Goal: Task Accomplishment & Management: Manage account settings

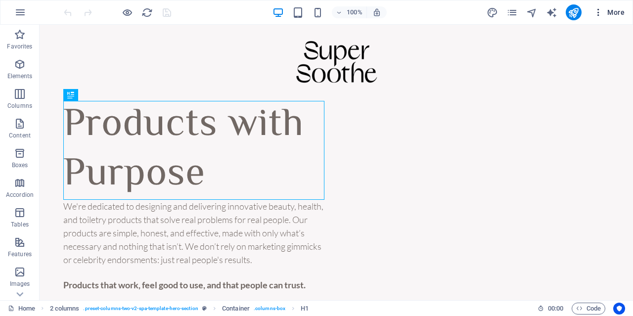
click at [602, 8] on icon "button" at bounding box center [599, 12] width 10 height 10
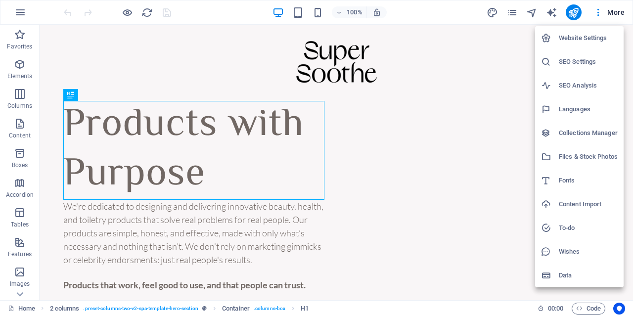
click at [376, 78] on div at bounding box center [316, 158] width 633 height 316
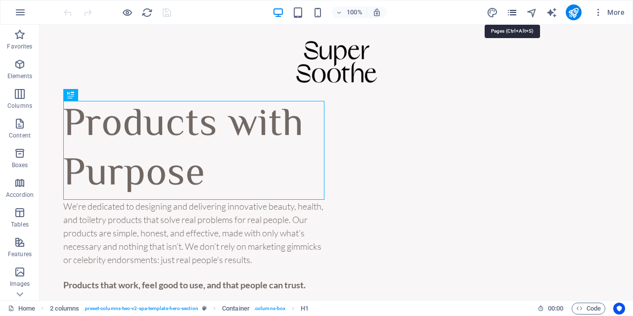
click at [510, 10] on icon "pages" at bounding box center [512, 12] width 11 height 11
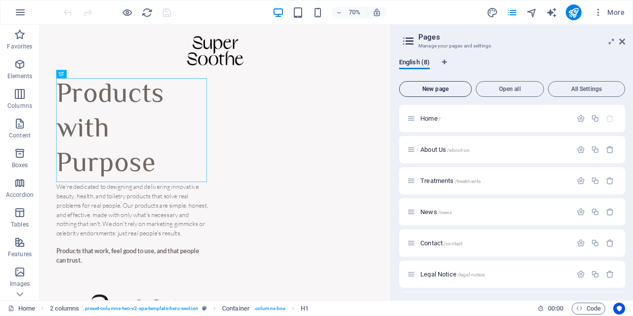
click at [443, 85] on button "New page" at bounding box center [435, 89] width 73 height 16
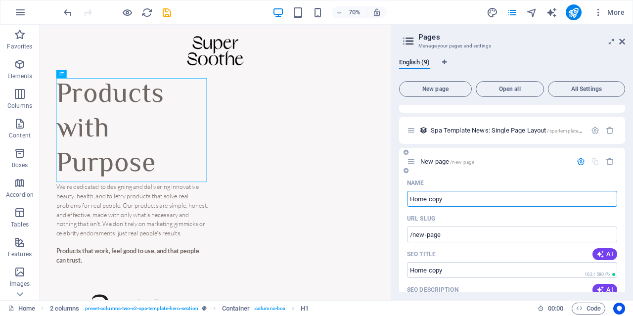
type input "Home copy"
type input "/home-copy"
type input "Home copy"
click at [497, 168] on div "Home copy /home-copy" at bounding box center [512, 161] width 226 height 27
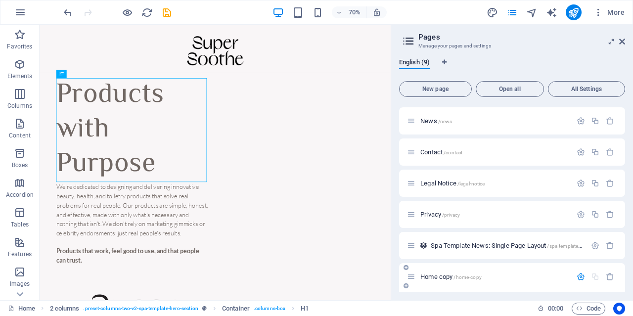
scroll to position [0, 0]
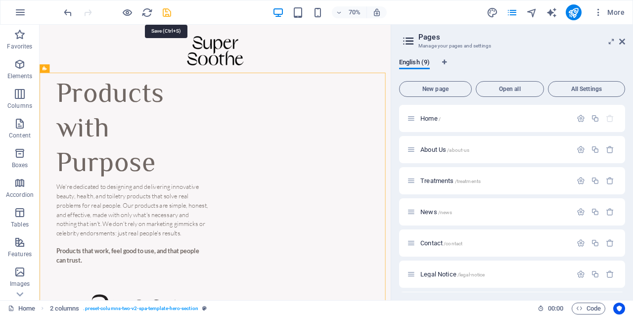
click at [169, 14] on icon "save" at bounding box center [166, 12] width 11 height 11
checkbox input "false"
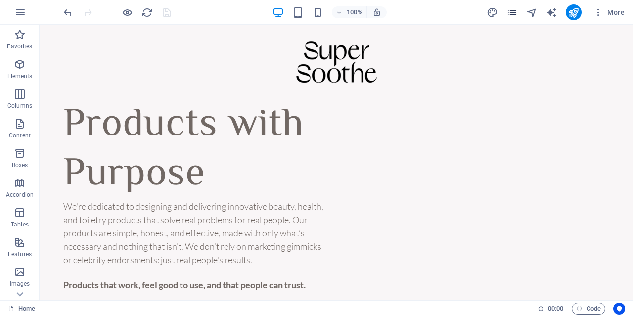
click at [514, 17] on icon "pages" at bounding box center [512, 12] width 11 height 11
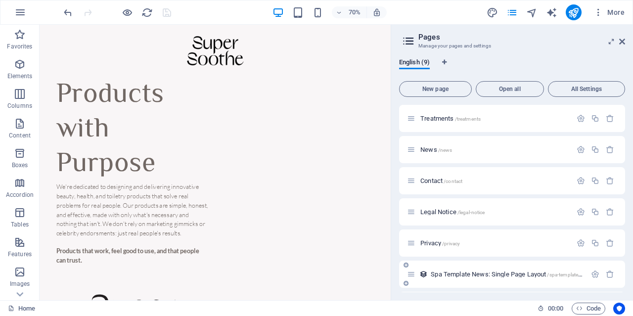
scroll to position [93, 0]
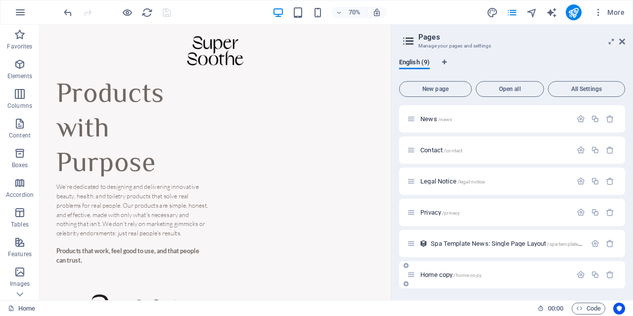
click at [492, 273] on p "Home copy /home-copy" at bounding box center [494, 275] width 148 height 6
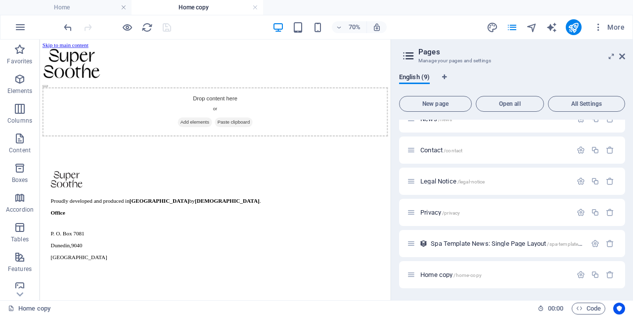
scroll to position [0, 0]
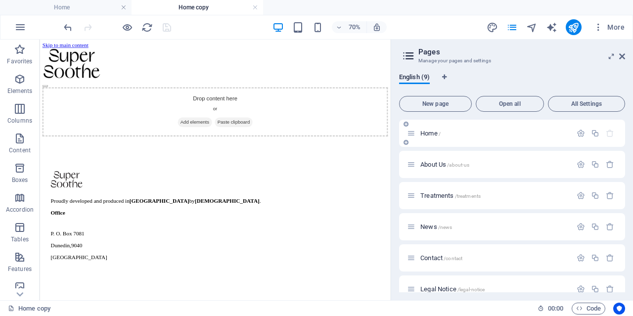
click at [425, 130] on span "Home /" at bounding box center [430, 133] width 20 height 7
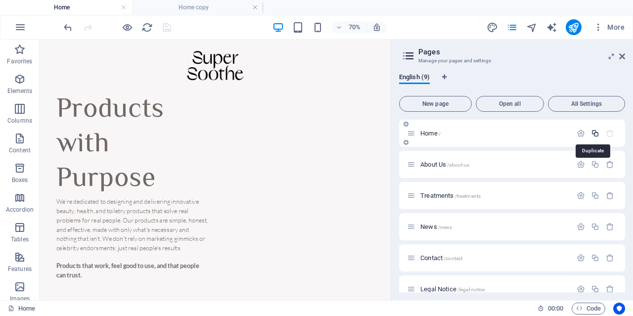
click at [591, 132] on icon "button" at bounding box center [595, 133] width 8 height 8
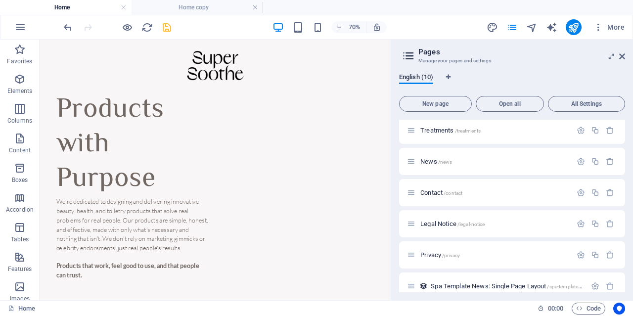
scroll to position [507, 0]
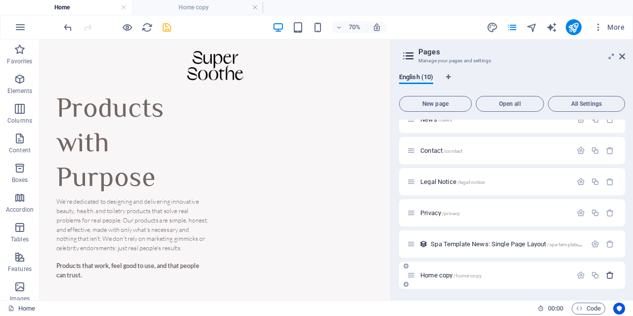
click at [608, 276] on icon "button" at bounding box center [610, 275] width 8 height 8
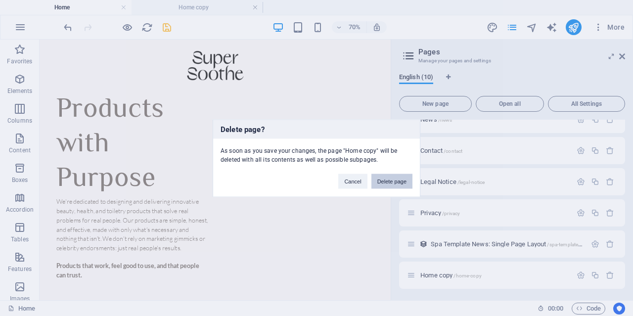
click at [381, 185] on button "Delete page" at bounding box center [392, 181] width 41 height 15
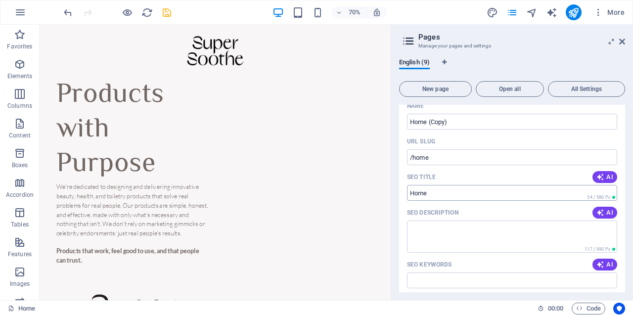
scroll to position [0, 0]
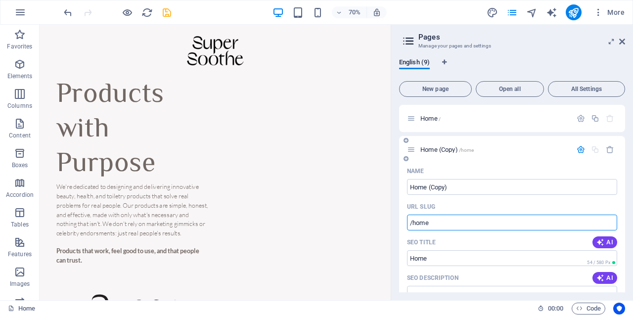
click at [474, 224] on input "/home" at bounding box center [512, 223] width 210 height 16
type input "/homecopy"
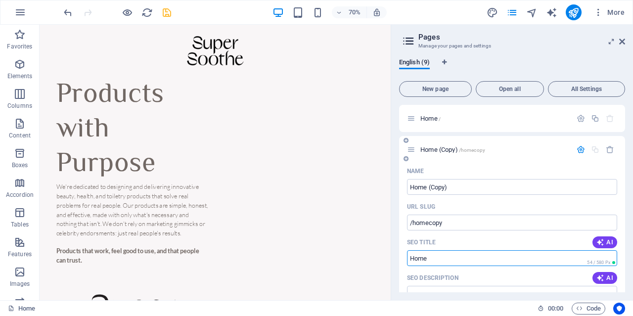
click at [502, 256] on input "Home" at bounding box center [512, 258] width 210 height 16
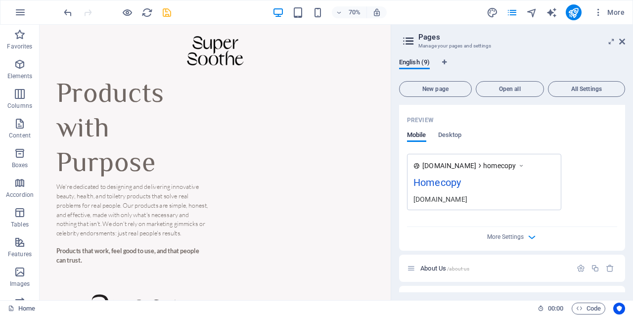
scroll to position [198, 0]
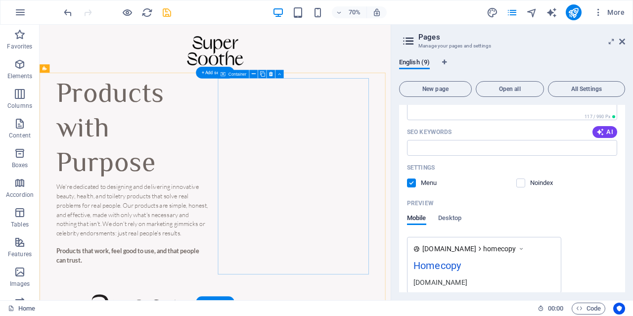
type input "Homecopy"
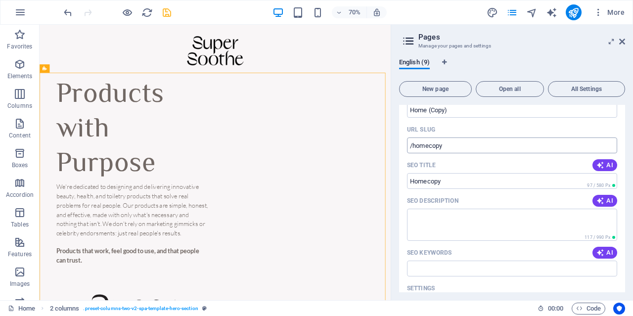
scroll to position [0, 0]
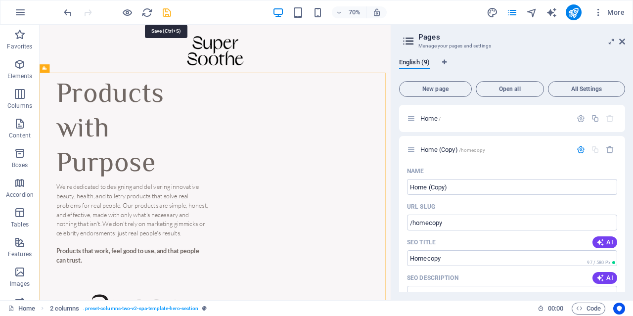
click at [167, 10] on icon "save" at bounding box center [166, 12] width 11 height 11
checkbox input "false"
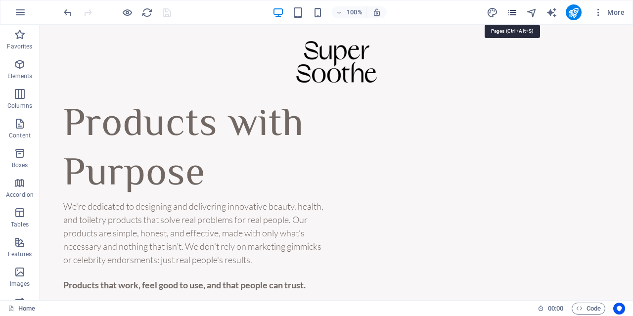
click at [515, 15] on icon "pages" at bounding box center [512, 12] width 11 height 11
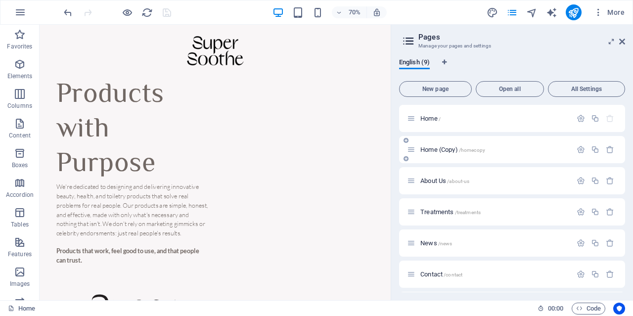
click at [517, 150] on p "Home (Copy) /homecopy" at bounding box center [494, 149] width 148 height 6
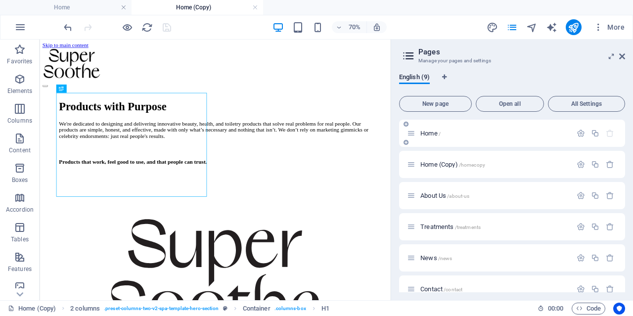
click at [425, 130] on span "Home /" at bounding box center [430, 133] width 20 height 7
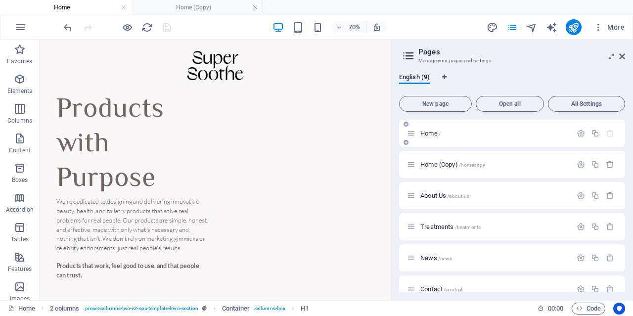
click at [422, 126] on div "Home /" at bounding box center [512, 133] width 226 height 27
click at [423, 132] on span "Home /" at bounding box center [430, 133] width 20 height 7
click at [620, 57] on icon at bounding box center [622, 56] width 6 height 8
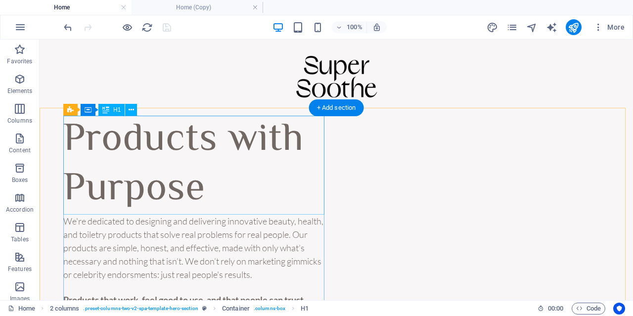
click at [261, 130] on div "Products with Purpose" at bounding box center [195, 165] width 265 height 99
click at [131, 111] on icon at bounding box center [131, 110] width 5 height 10
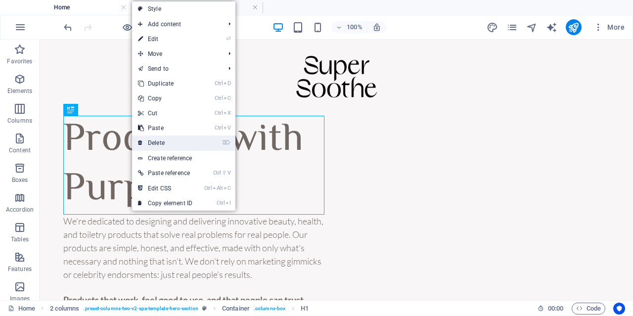
click at [173, 146] on link "⌦ Delete" at bounding box center [165, 143] width 66 height 15
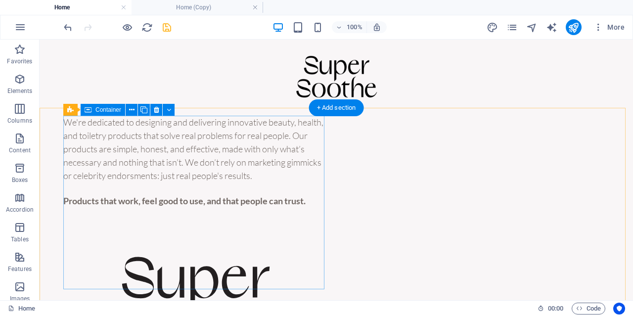
click at [230, 142] on div "We're dedicated to designing and delivering innovative beauty, health, and toil…" at bounding box center [195, 162] width 265 height 92
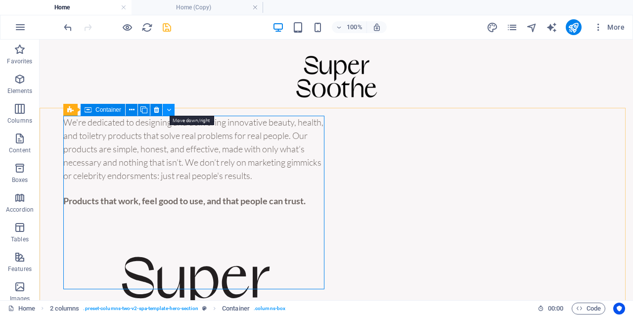
click at [171, 113] on button at bounding box center [169, 110] width 12 height 12
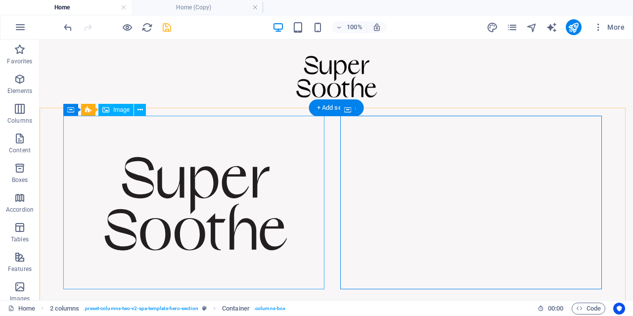
drag, startPoint x: 272, startPoint y: 176, endPoint x: 266, endPoint y: 172, distance: 7.1
click at [272, 175] on figure at bounding box center [195, 204] width 265 height 176
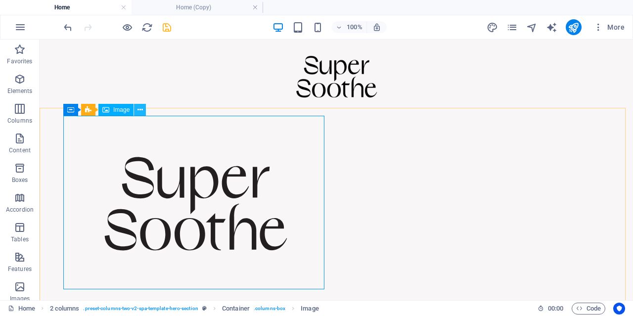
click at [140, 110] on icon at bounding box center [140, 110] width 5 height 10
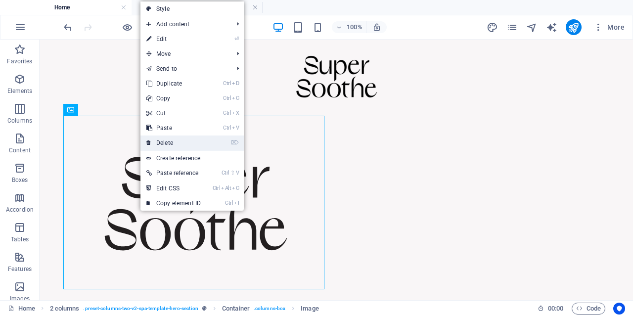
click at [159, 140] on link "⌦ Delete" at bounding box center [173, 143] width 66 height 15
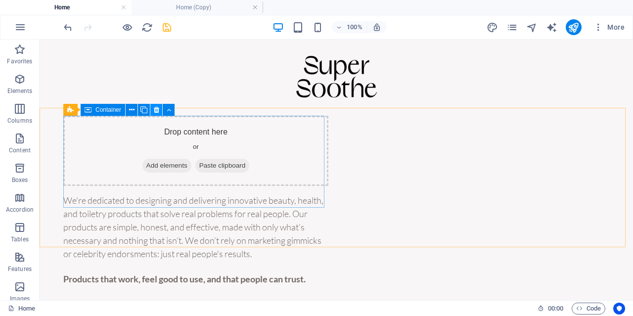
click at [157, 108] on icon at bounding box center [156, 110] width 5 height 10
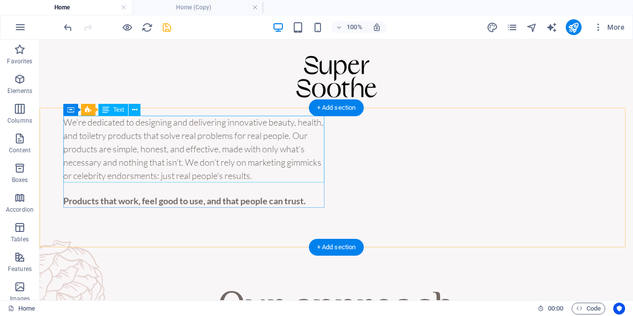
click at [202, 135] on div "We're dedicated to designing and delivering innovative beauty, health, and toil…" at bounding box center [195, 149] width 265 height 67
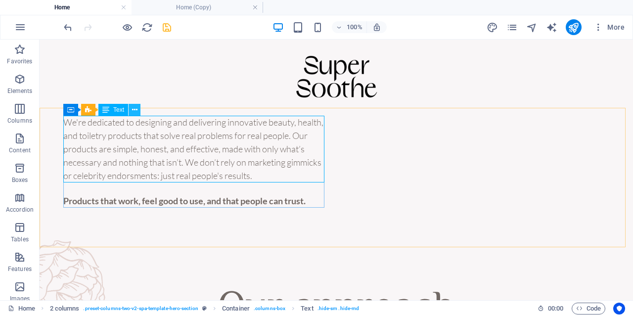
click at [132, 111] on icon at bounding box center [134, 110] width 5 height 10
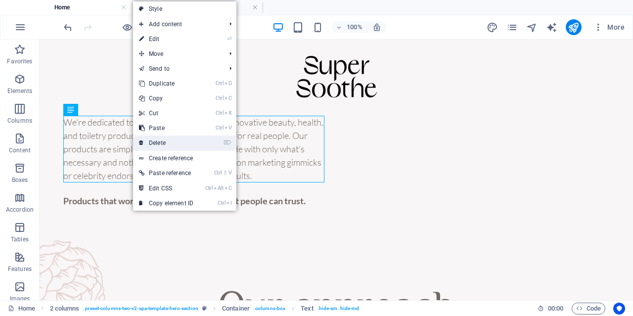
click at [169, 142] on link "⌦ Delete" at bounding box center [166, 143] width 66 height 15
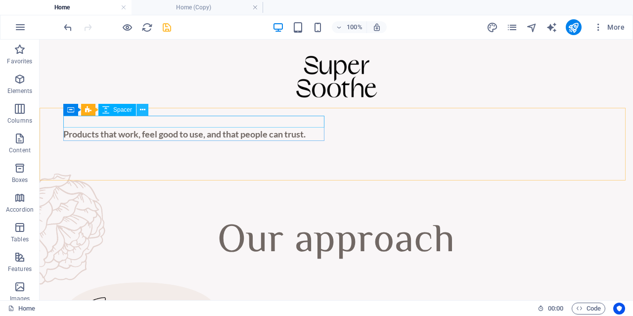
click at [145, 108] on button at bounding box center [143, 110] width 12 height 12
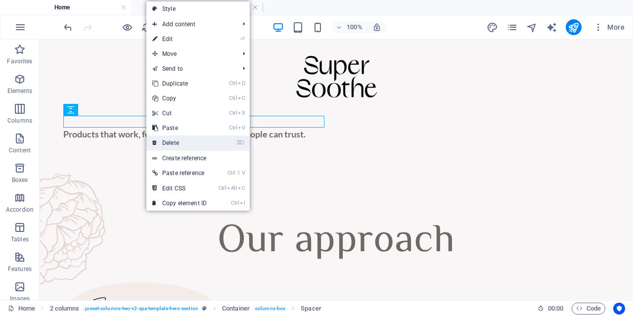
click at [186, 136] on link "⌦ Delete" at bounding box center [179, 143] width 66 height 15
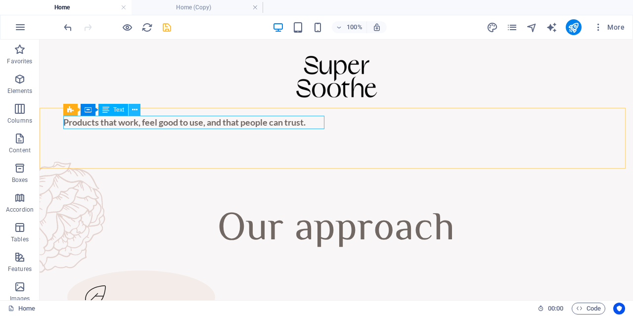
click at [136, 110] on icon at bounding box center [134, 110] width 5 height 10
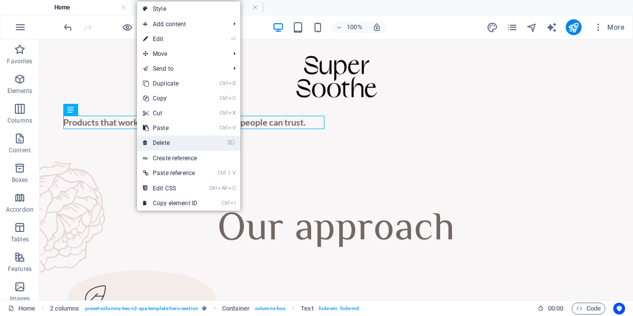
click at [152, 140] on link "⌦ Delete" at bounding box center [170, 143] width 66 height 15
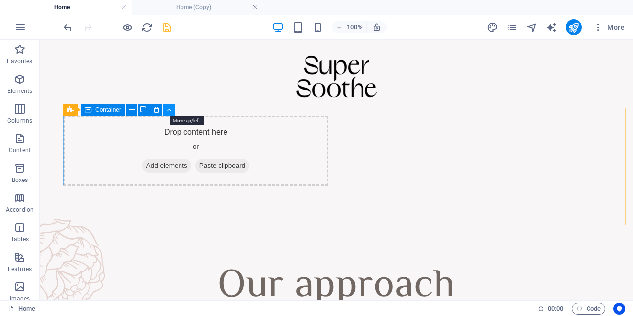
click at [169, 108] on icon at bounding box center [169, 110] width 4 height 10
click at [157, 111] on icon at bounding box center [156, 110] width 5 height 10
click at [157, 110] on icon at bounding box center [156, 110] width 5 height 10
click at [157, 111] on icon at bounding box center [156, 110] width 5 height 10
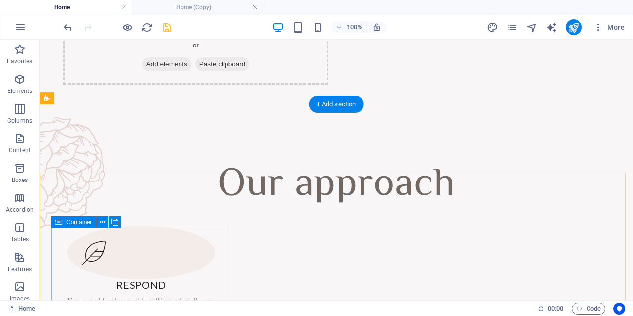
scroll to position [80, 0]
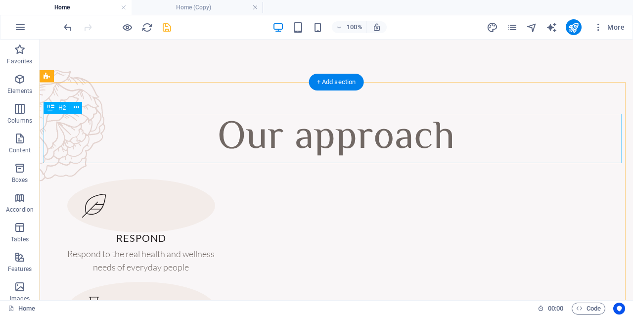
click at [331, 153] on div "Our approach" at bounding box center [337, 138] width 586 height 49
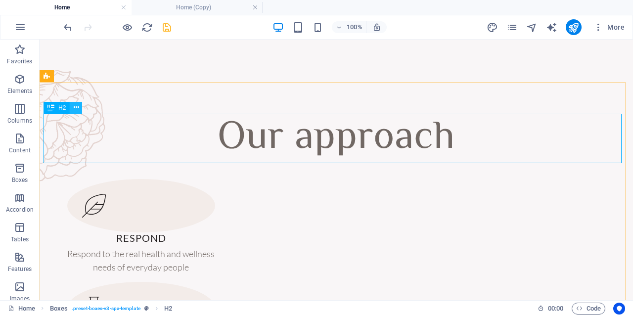
click at [78, 107] on icon at bounding box center [76, 107] width 5 height 10
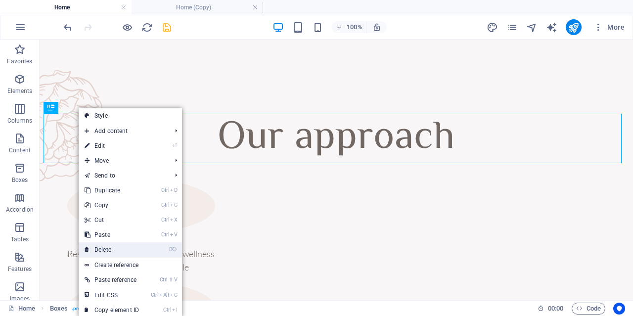
click at [118, 247] on link "⌦ Delete" at bounding box center [112, 249] width 66 height 15
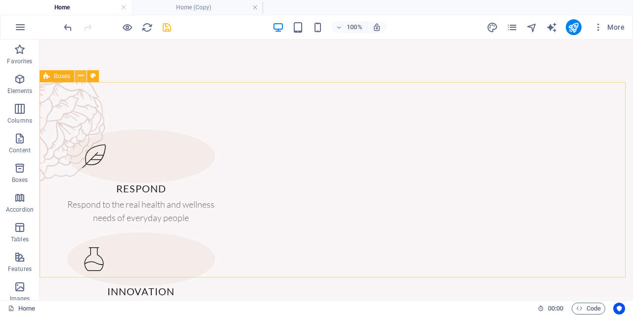
click at [81, 78] on icon at bounding box center [80, 76] width 5 height 10
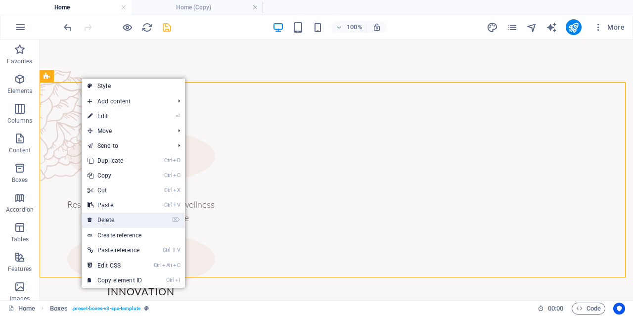
click at [128, 223] on link "⌦ Delete" at bounding box center [115, 220] width 66 height 15
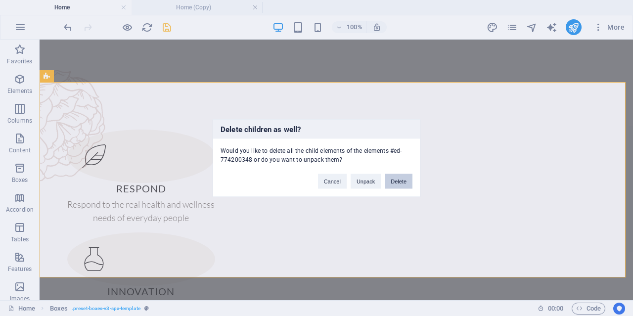
click at [403, 180] on button "Delete" at bounding box center [399, 181] width 28 height 15
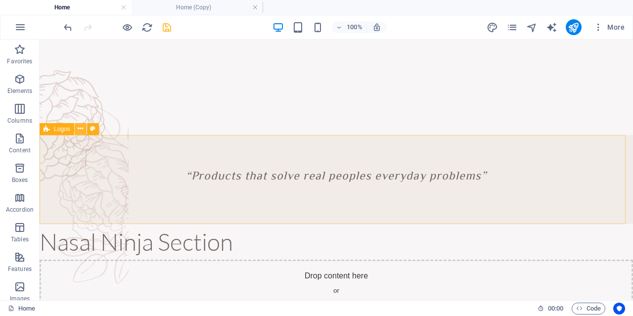
click at [83, 129] on icon at bounding box center [80, 129] width 5 height 10
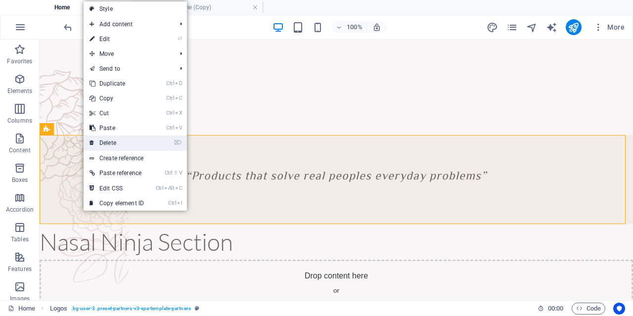
click at [126, 147] on link "⌦ Delete" at bounding box center [117, 143] width 66 height 15
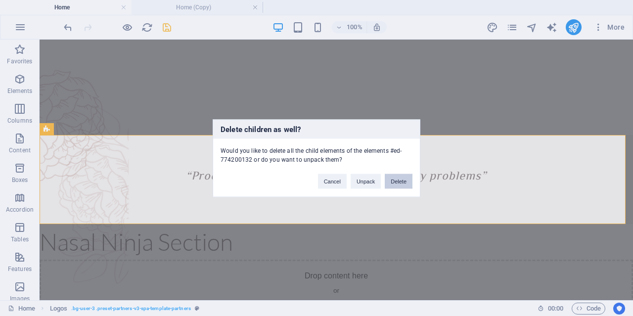
click at [392, 180] on button "Delete" at bounding box center [399, 181] width 28 height 15
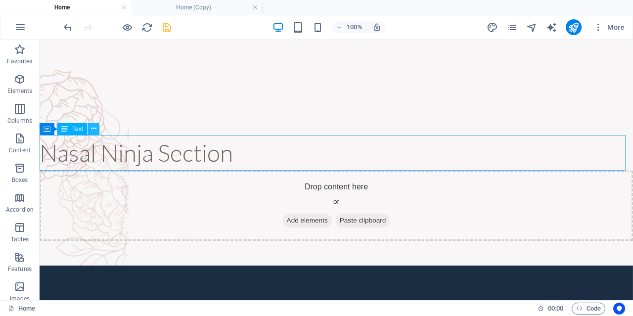
click at [92, 130] on icon at bounding box center [93, 129] width 5 height 10
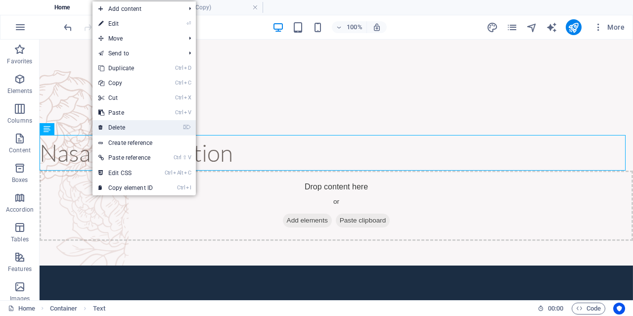
click at [124, 123] on link "⌦ Delete" at bounding box center [126, 127] width 66 height 15
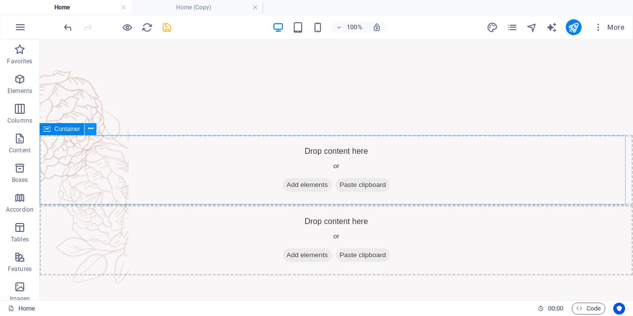
click at [90, 130] on icon at bounding box center [90, 129] width 5 height 10
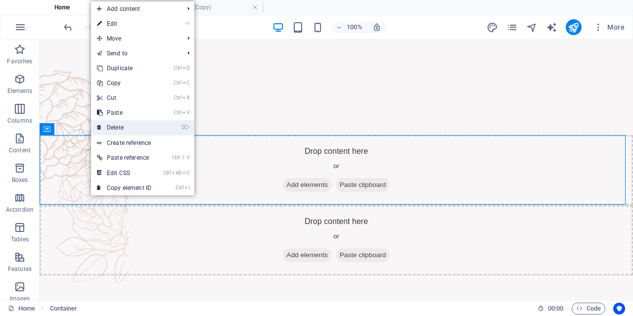
click at [122, 125] on link "⌦ Delete" at bounding box center [124, 127] width 66 height 15
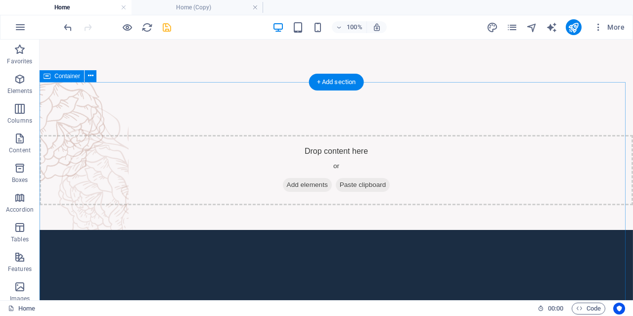
click at [98, 112] on div at bounding box center [337, 197] width 594 height 231
click at [93, 77] on icon at bounding box center [90, 76] width 5 height 10
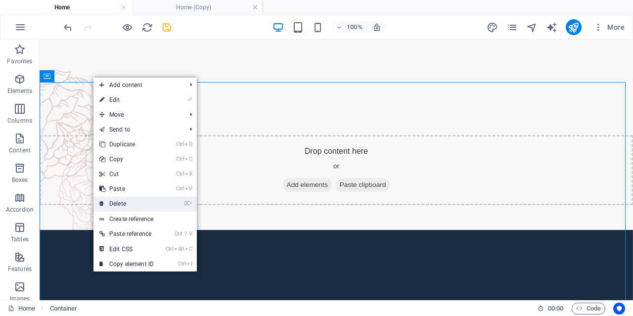
click at [134, 197] on link "⌦ Delete" at bounding box center [126, 203] width 66 height 15
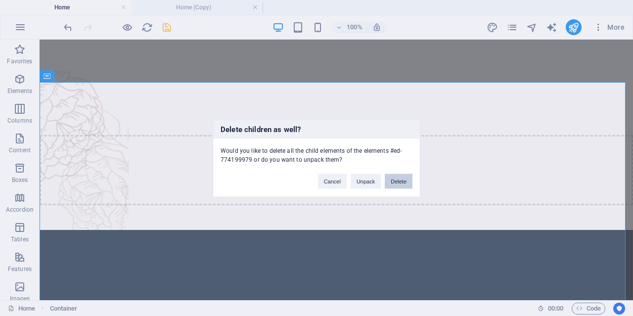
click at [394, 179] on button "Delete" at bounding box center [399, 181] width 28 height 15
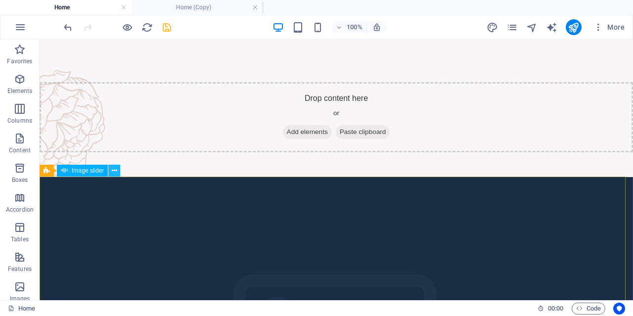
click at [118, 172] on button at bounding box center [114, 171] width 12 height 12
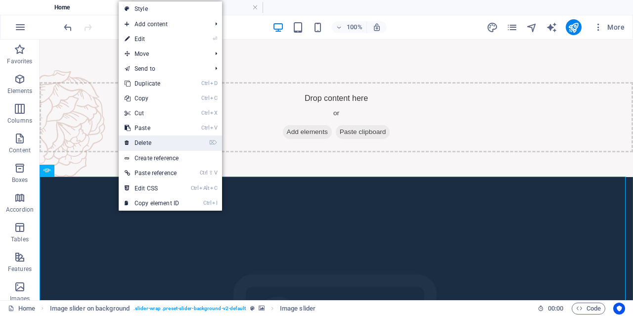
click at [169, 144] on link "⌦ Delete" at bounding box center [152, 143] width 66 height 15
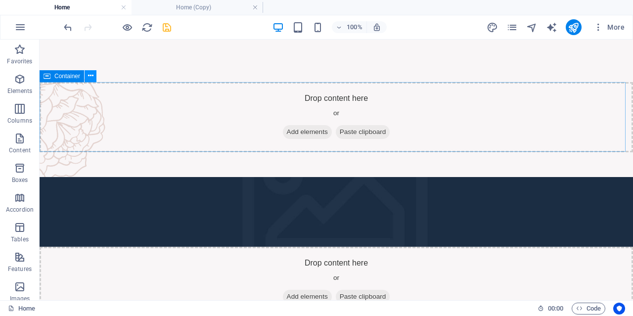
click at [90, 73] on icon at bounding box center [90, 76] width 5 height 10
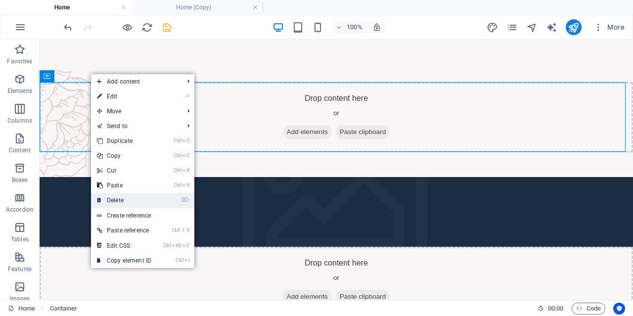
click at [139, 194] on link "⌦ Delete" at bounding box center [124, 200] width 66 height 15
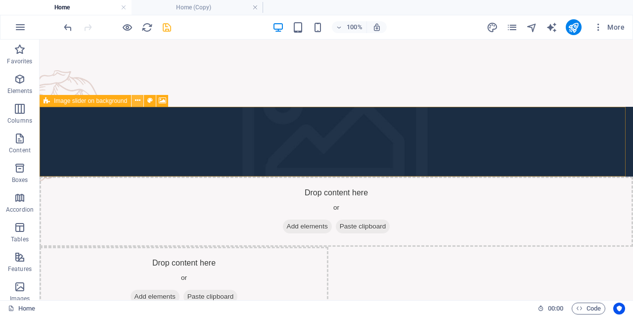
click at [135, 96] on icon at bounding box center [137, 100] width 5 height 10
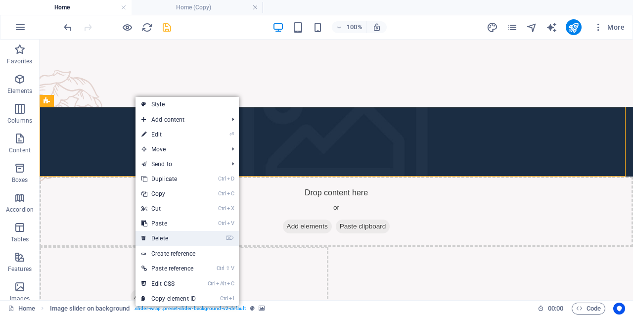
click at [170, 233] on link "⌦ Delete" at bounding box center [169, 238] width 66 height 15
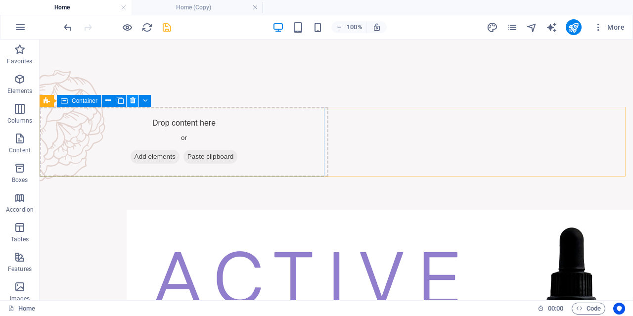
click at [136, 99] on button at bounding box center [133, 101] width 12 height 12
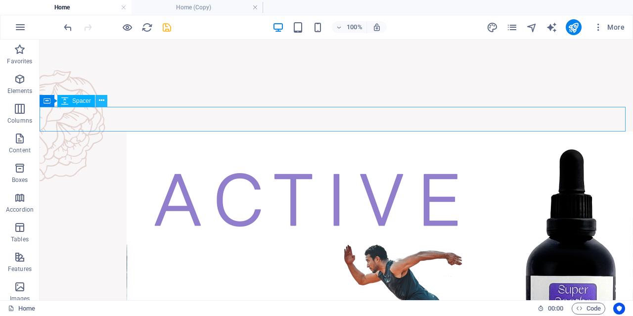
click at [102, 100] on icon at bounding box center [101, 100] width 5 height 10
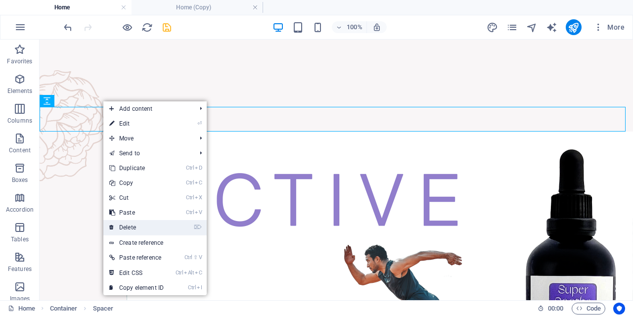
click at [144, 227] on link "⌦ Delete" at bounding box center [136, 227] width 66 height 15
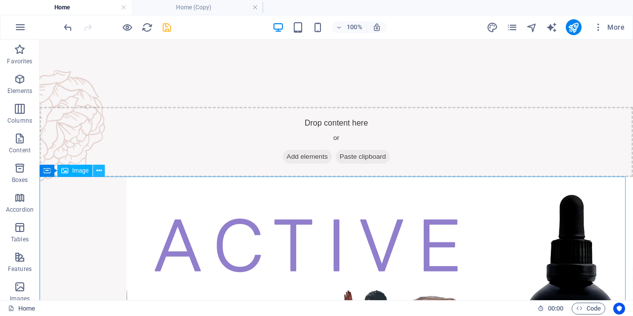
click at [99, 174] on icon at bounding box center [98, 171] width 5 height 10
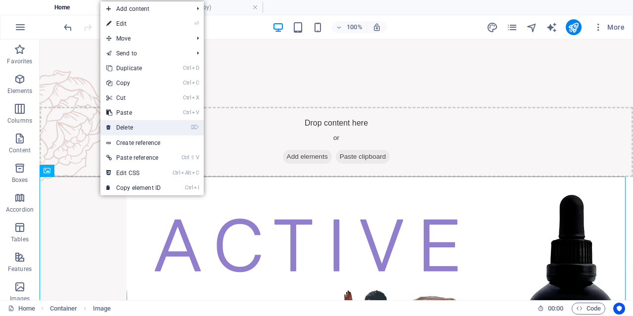
click at [137, 128] on link "⌦ Delete" at bounding box center [133, 127] width 66 height 15
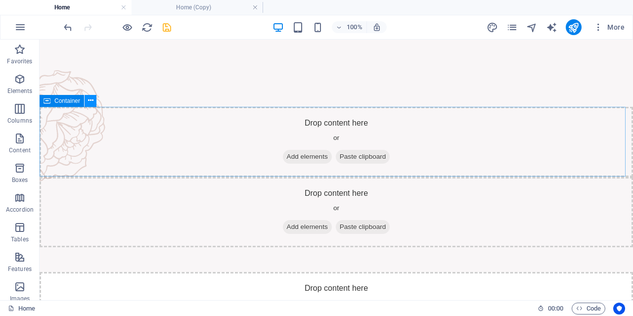
click at [88, 101] on icon at bounding box center [90, 100] width 5 height 10
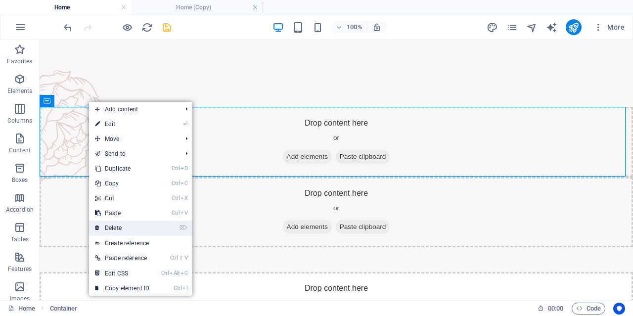
click at [127, 230] on link "⌦ Delete" at bounding box center [122, 228] width 66 height 15
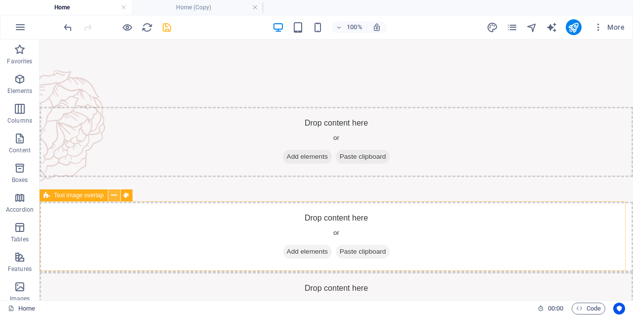
click at [116, 195] on icon at bounding box center [113, 195] width 5 height 10
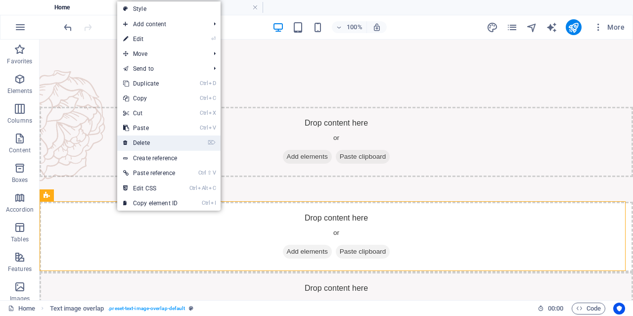
click at [144, 138] on link "⌦ Delete" at bounding box center [150, 143] width 66 height 15
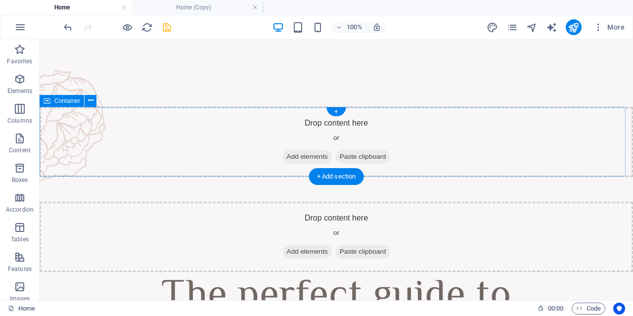
click at [75, 118] on div "Drop content here or Add elements Paste clipboard" at bounding box center [337, 142] width 594 height 70
click at [91, 100] on icon at bounding box center [90, 100] width 5 height 10
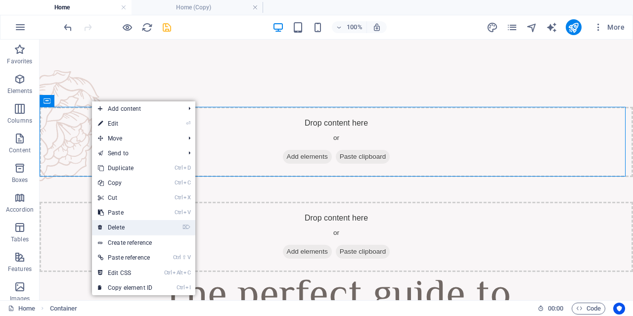
click at [125, 223] on link "⌦ Delete" at bounding box center [125, 227] width 66 height 15
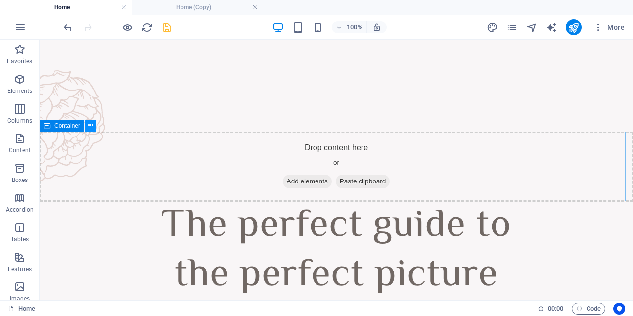
click at [91, 127] on icon at bounding box center [90, 125] width 5 height 10
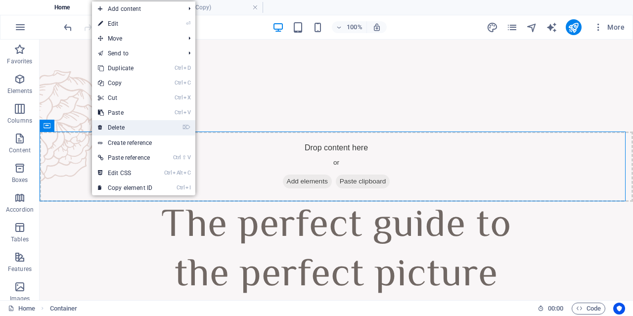
click at [115, 131] on link "⌦ Delete" at bounding box center [125, 127] width 66 height 15
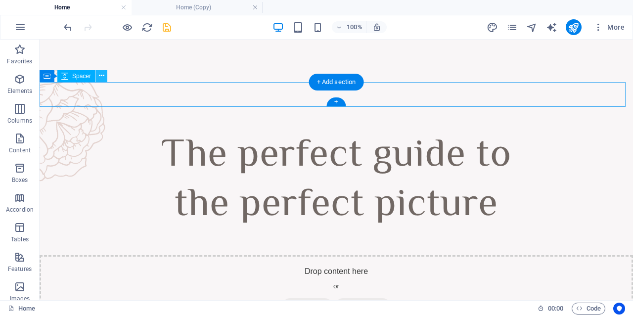
click at [100, 82] on button at bounding box center [101, 76] width 12 height 12
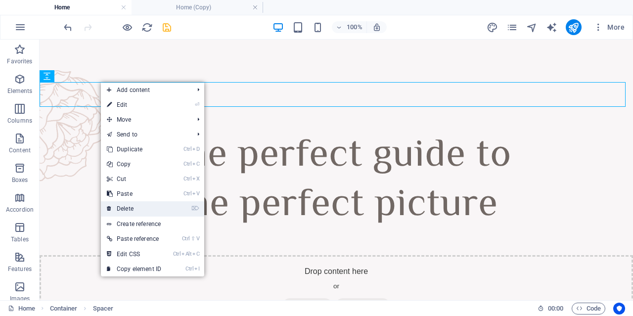
click at [126, 210] on link "⌦ Delete" at bounding box center [134, 208] width 66 height 15
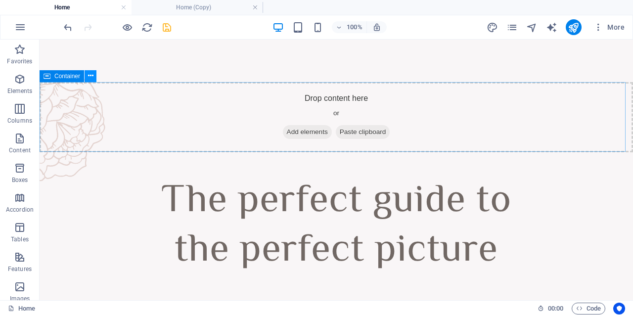
click at [93, 76] on icon at bounding box center [90, 76] width 5 height 10
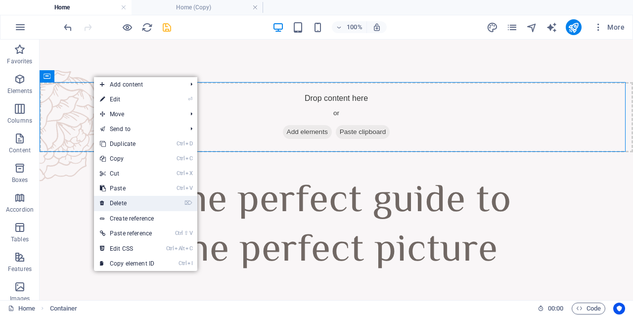
click at [125, 199] on link "⌦ Delete" at bounding box center [127, 203] width 66 height 15
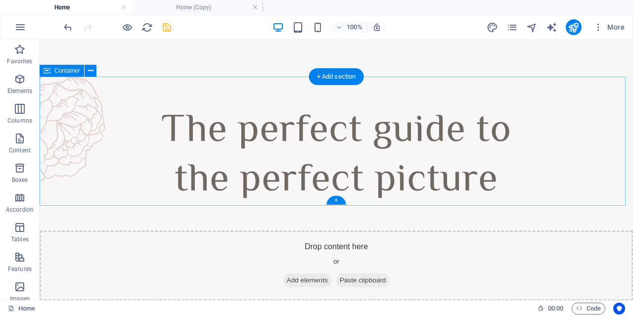
click at [105, 168] on div at bounding box center [337, 141] width 594 height 129
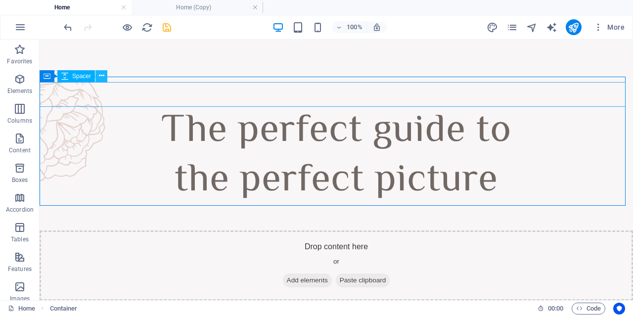
click at [100, 76] on icon at bounding box center [101, 76] width 5 height 10
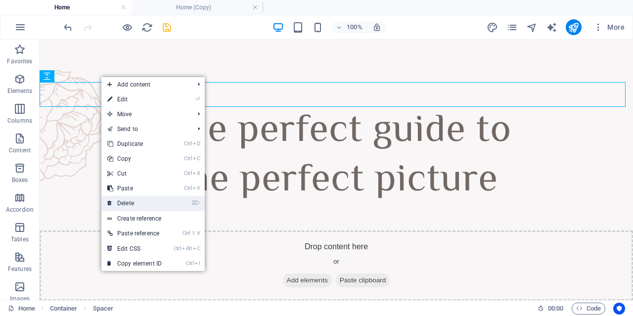
drag, startPoint x: 130, startPoint y: 196, endPoint x: 46, endPoint y: 95, distance: 131.0
click at [130, 196] on link "⌦ Delete" at bounding box center [134, 203] width 66 height 15
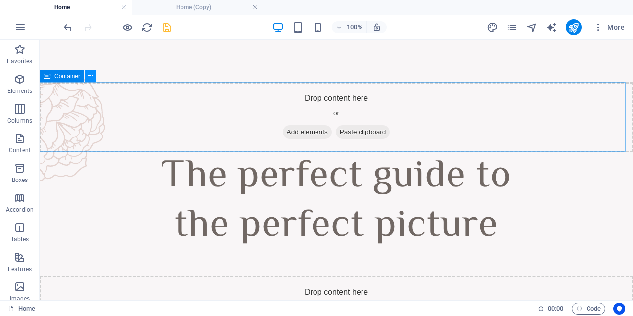
click at [93, 79] on button at bounding box center [91, 76] width 12 height 12
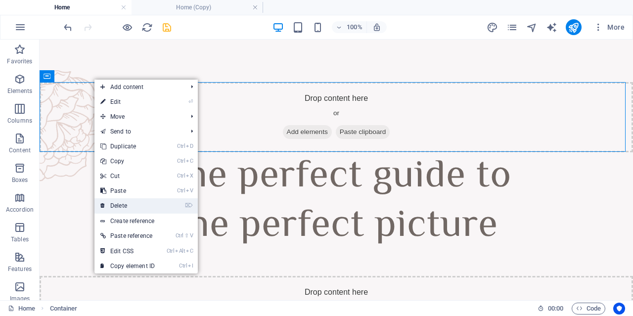
click at [124, 199] on link "⌦ Delete" at bounding box center [127, 205] width 66 height 15
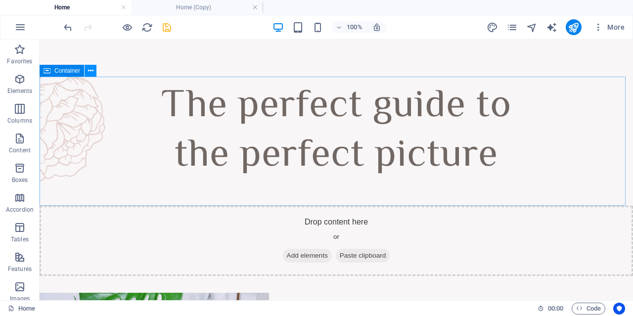
click at [92, 71] on icon at bounding box center [90, 71] width 5 height 10
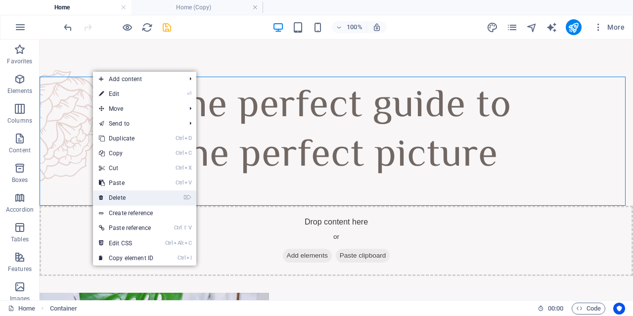
click at [119, 191] on link "⌦ Delete" at bounding box center [126, 197] width 66 height 15
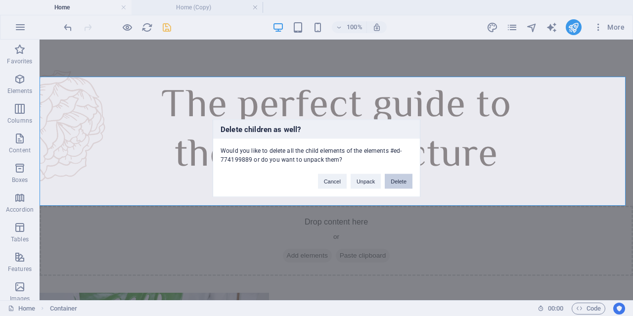
click at [398, 184] on button "Delete" at bounding box center [399, 181] width 28 height 15
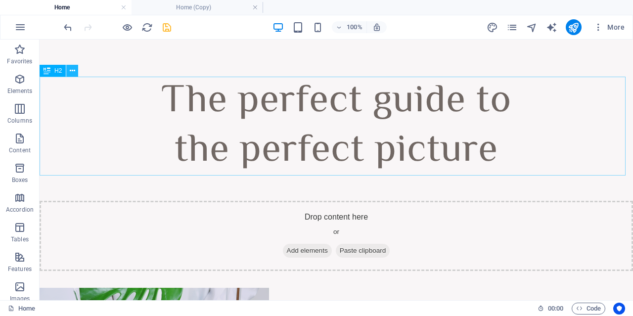
click at [73, 75] on icon at bounding box center [72, 71] width 5 height 10
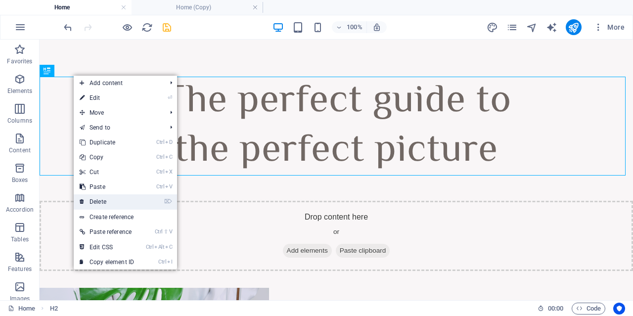
click at [123, 206] on link "⌦ Delete" at bounding box center [107, 201] width 66 height 15
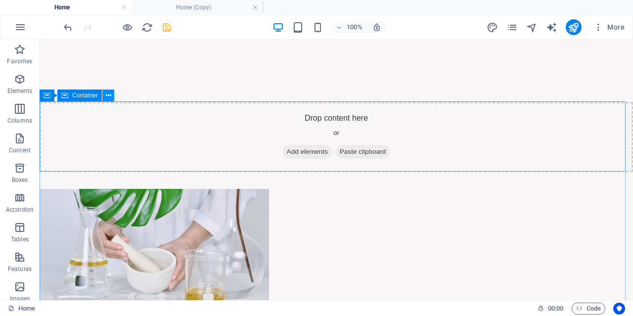
click at [110, 99] on icon at bounding box center [108, 96] width 5 height 10
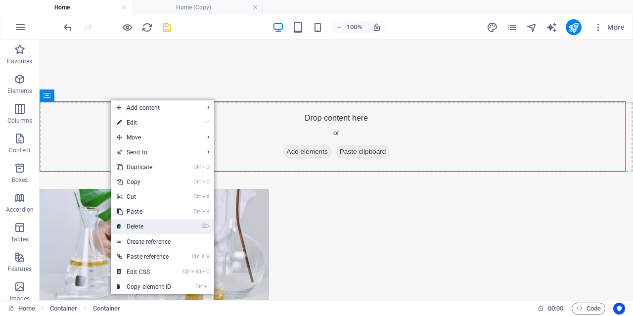
click at [147, 225] on link "⌦ Delete" at bounding box center [144, 226] width 66 height 15
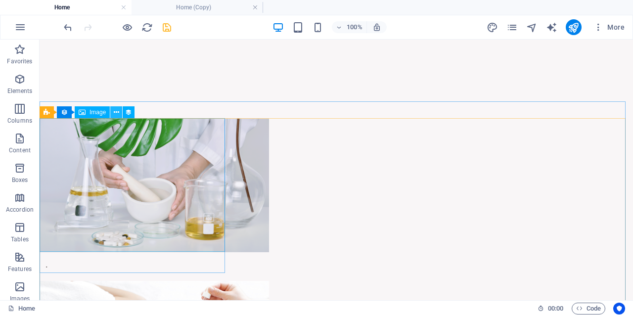
click at [114, 113] on icon at bounding box center [116, 112] width 5 height 10
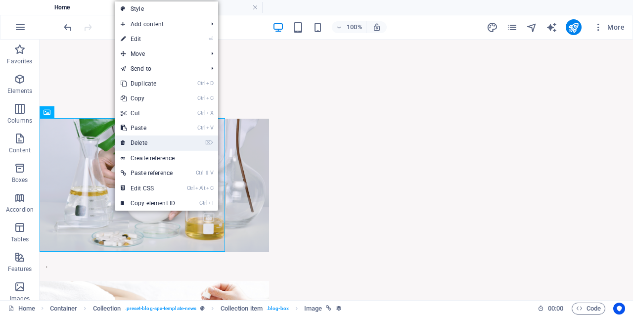
click at [160, 141] on link "⌦ Delete" at bounding box center [148, 143] width 66 height 15
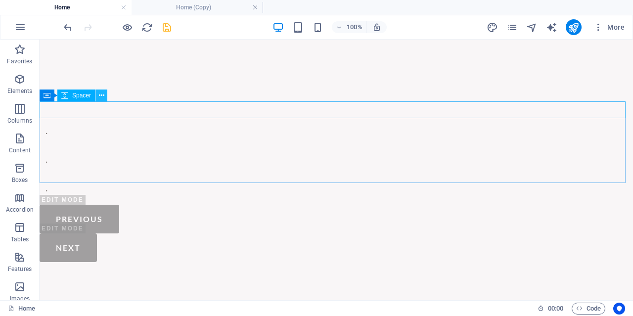
click at [102, 97] on icon at bounding box center [101, 96] width 5 height 10
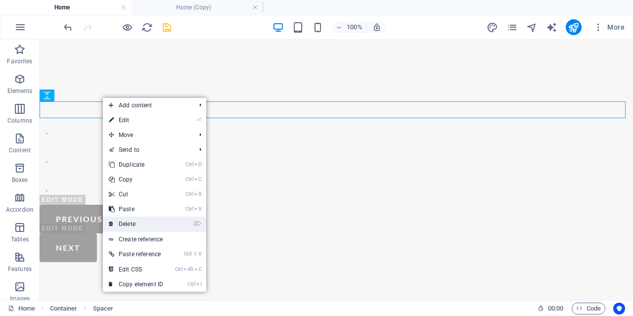
click at [140, 219] on link "⌦ Delete" at bounding box center [136, 224] width 66 height 15
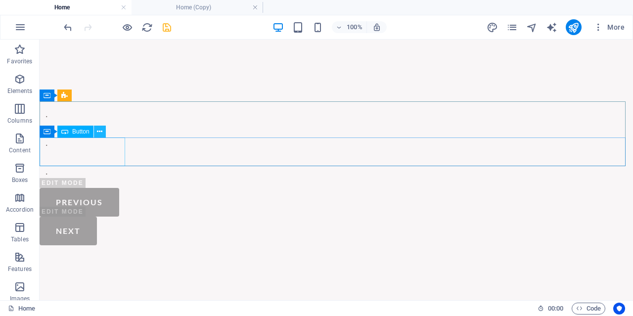
click at [101, 133] on icon at bounding box center [99, 132] width 5 height 10
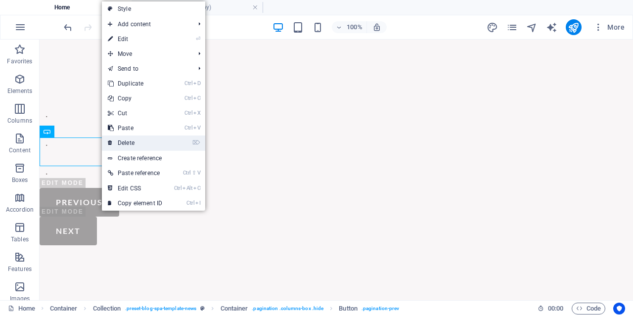
click at [129, 139] on link "⌦ Delete" at bounding box center [135, 143] width 66 height 15
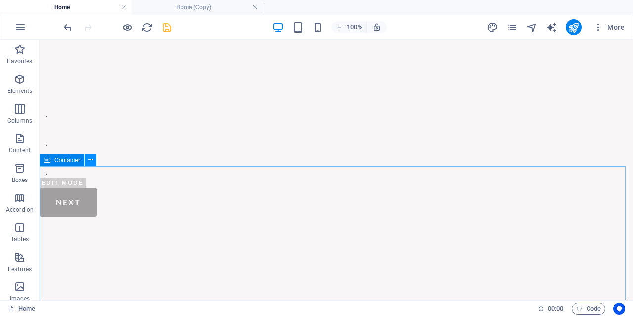
click at [92, 157] on icon at bounding box center [90, 160] width 5 height 10
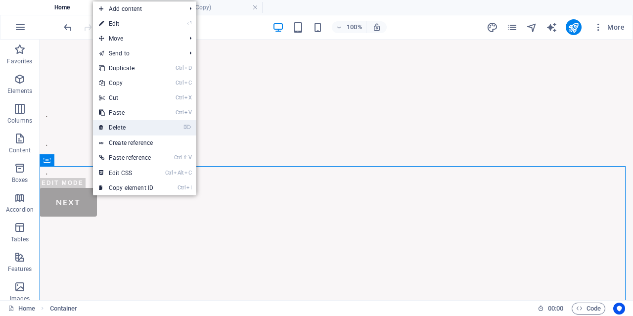
click at [120, 128] on link "⌦ Delete" at bounding box center [126, 127] width 66 height 15
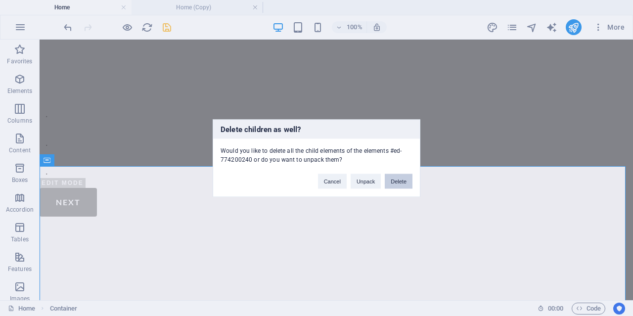
click at [394, 178] on button "Delete" at bounding box center [399, 181] width 28 height 15
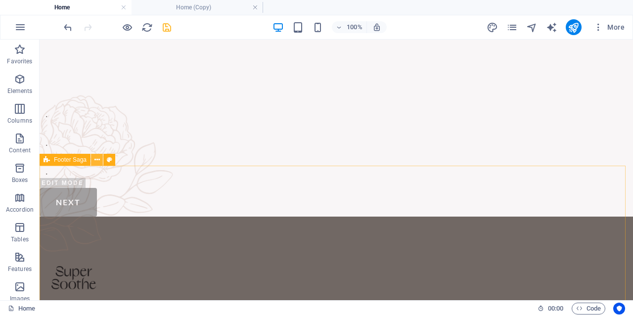
click at [99, 160] on icon at bounding box center [96, 160] width 5 height 10
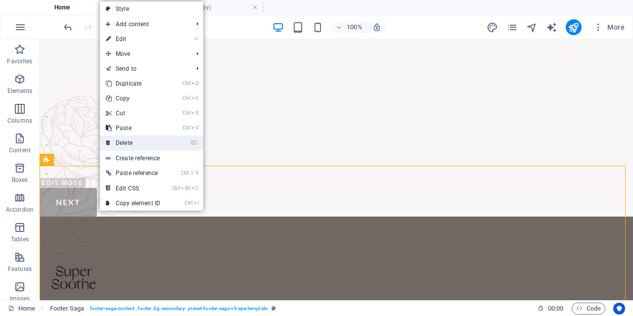
click at [143, 144] on link "⌦ Delete" at bounding box center [133, 143] width 66 height 15
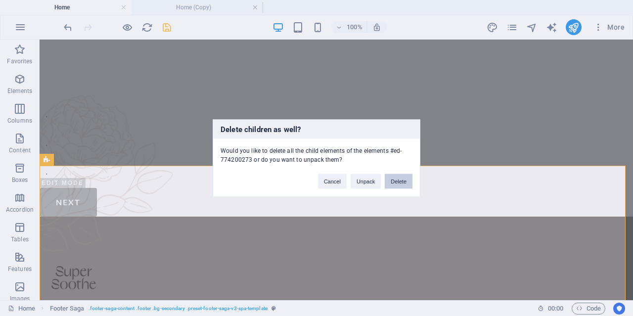
click at [401, 182] on button "Delete" at bounding box center [399, 181] width 28 height 15
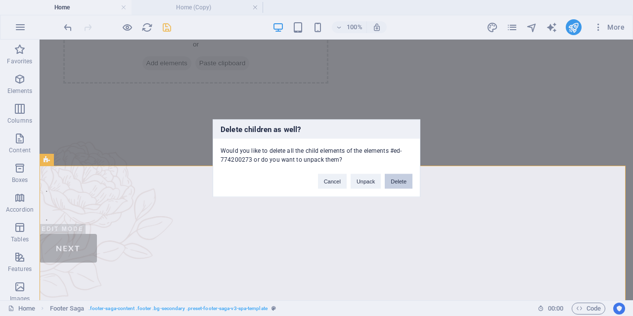
scroll to position [0, 0]
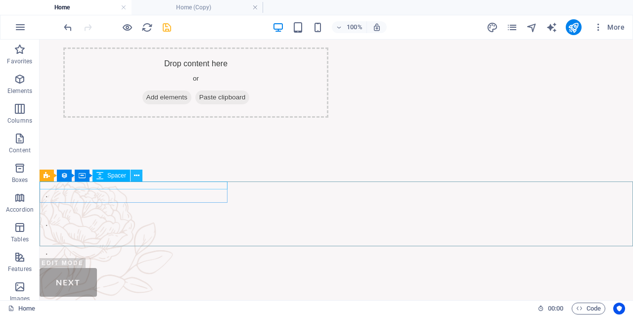
click at [136, 176] on icon at bounding box center [136, 176] width 5 height 10
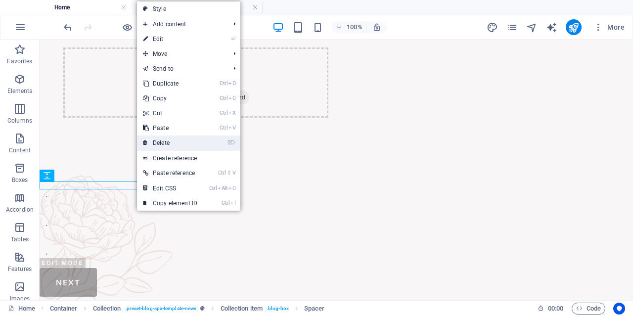
click at [171, 141] on link "⌦ Delete" at bounding box center [170, 143] width 66 height 15
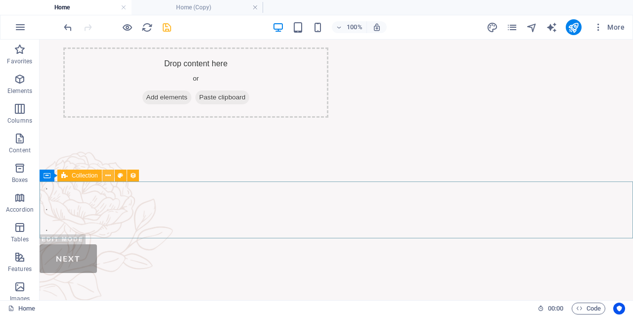
click at [112, 176] on button at bounding box center [108, 176] width 12 height 12
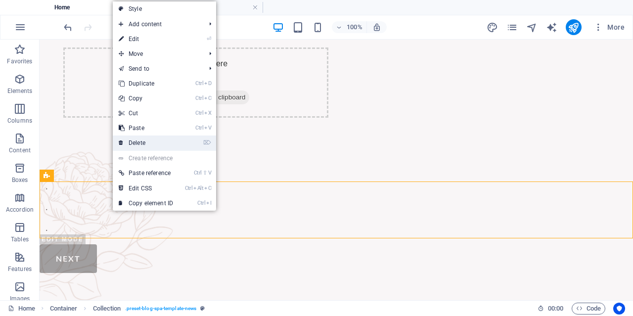
click at [144, 145] on link "⌦ Delete" at bounding box center [146, 143] width 66 height 15
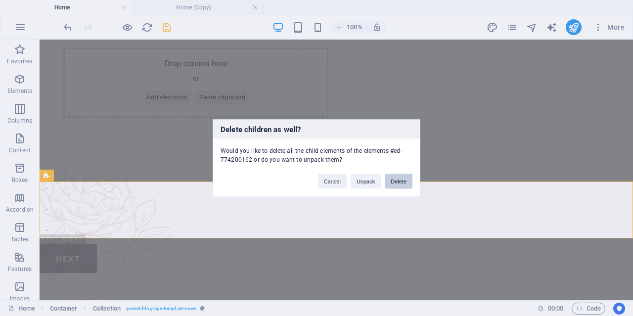
click at [393, 177] on button "Delete" at bounding box center [399, 181] width 28 height 15
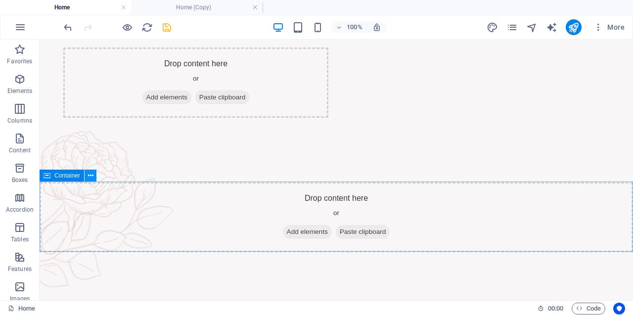
click at [92, 177] on icon at bounding box center [90, 176] width 5 height 10
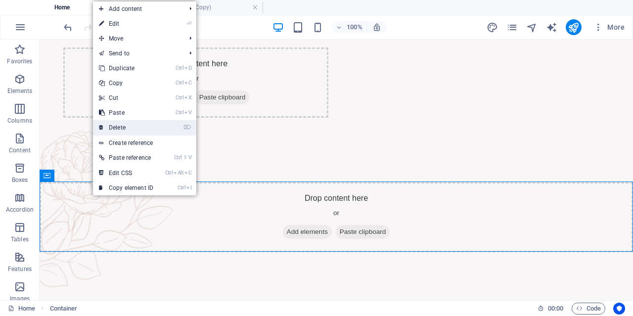
click at [137, 128] on link "⌦ Delete" at bounding box center [126, 127] width 66 height 15
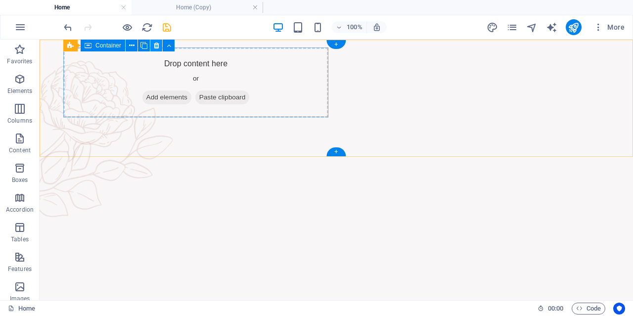
click at [154, 49] on icon at bounding box center [156, 46] width 5 height 10
click at [155, 47] on icon at bounding box center [156, 46] width 5 height 10
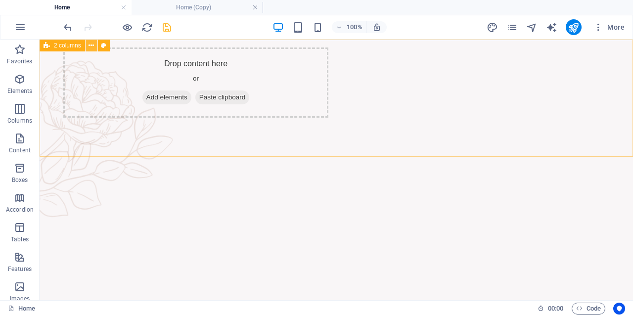
click at [89, 47] on icon at bounding box center [91, 46] width 5 height 10
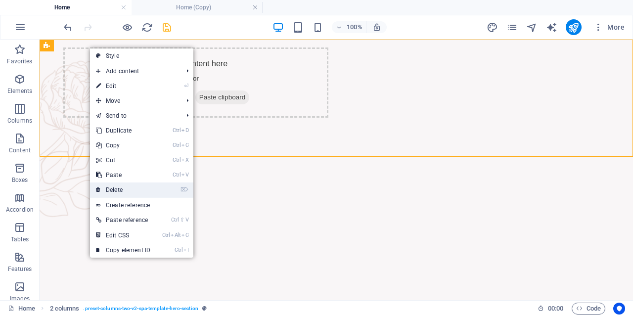
click at [130, 193] on link "⌦ Delete" at bounding box center [123, 190] width 66 height 15
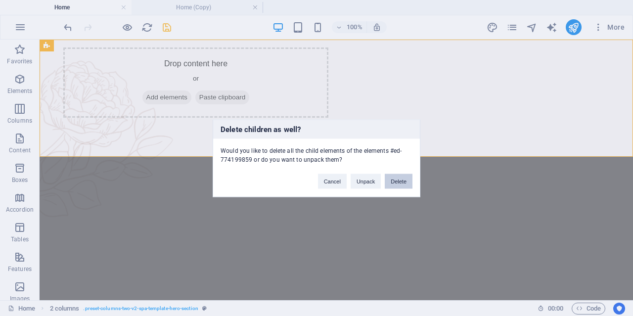
click at [395, 182] on button "Delete" at bounding box center [399, 181] width 28 height 15
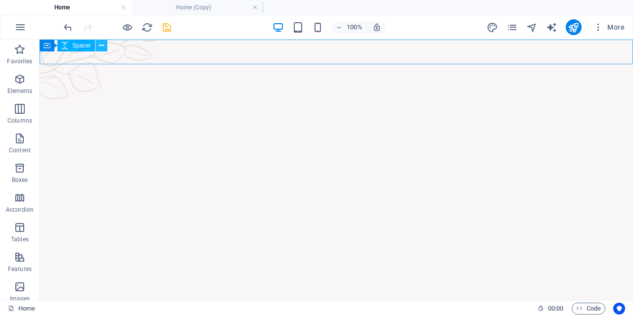
click at [103, 45] on icon at bounding box center [101, 46] width 5 height 10
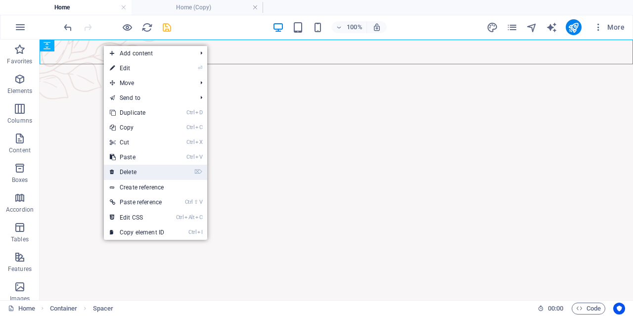
click at [132, 167] on link "⌦ Delete" at bounding box center [137, 172] width 66 height 15
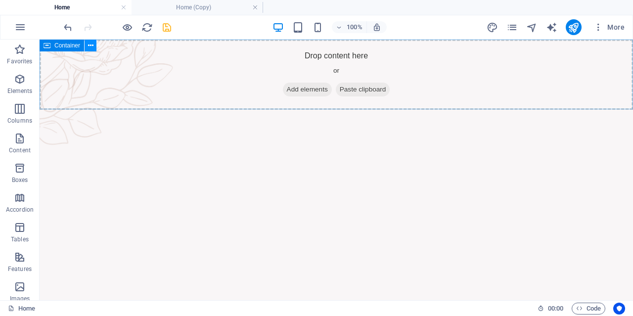
click at [91, 46] on icon at bounding box center [90, 46] width 5 height 10
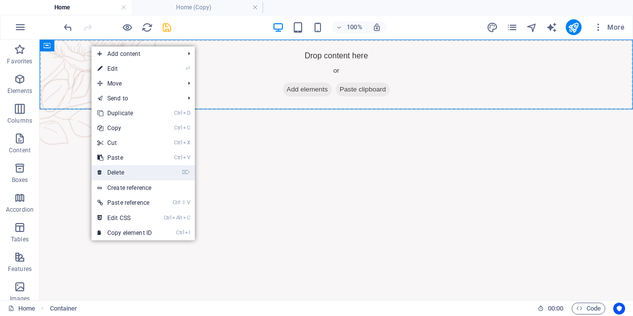
click at [129, 169] on link "⌦ Delete" at bounding box center [125, 172] width 66 height 15
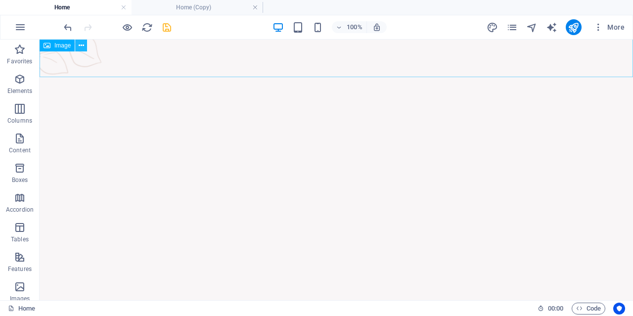
click at [84, 46] on button at bounding box center [81, 46] width 12 height 12
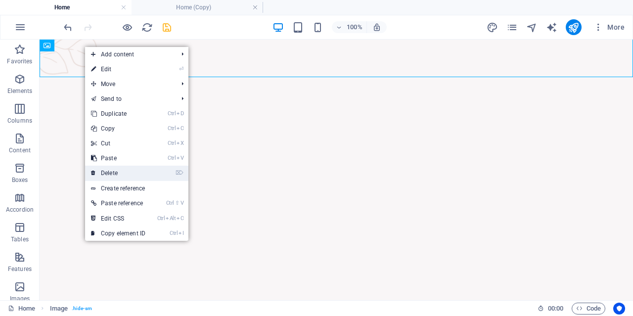
click at [119, 168] on link "⌦ Delete" at bounding box center [118, 173] width 66 height 15
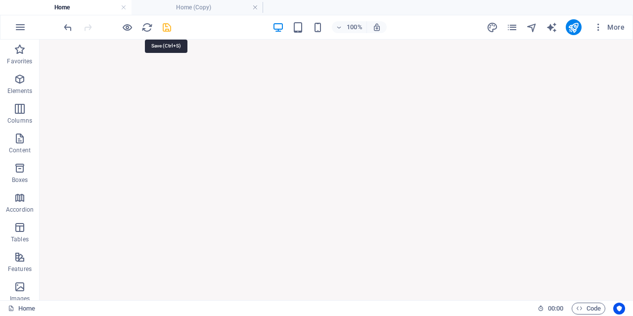
click at [167, 26] on icon "save" at bounding box center [166, 27] width 11 height 11
click at [143, 29] on icon "reload" at bounding box center [146, 27] width 11 height 11
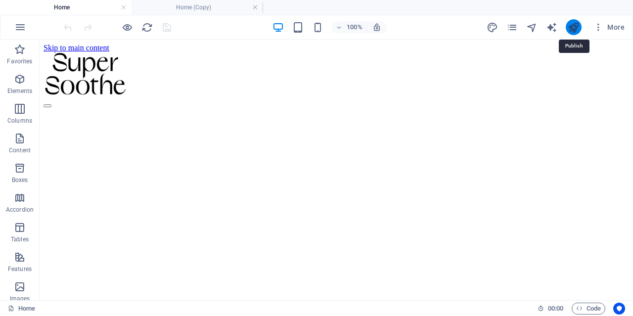
click at [575, 22] on icon "publish" at bounding box center [573, 27] width 11 height 11
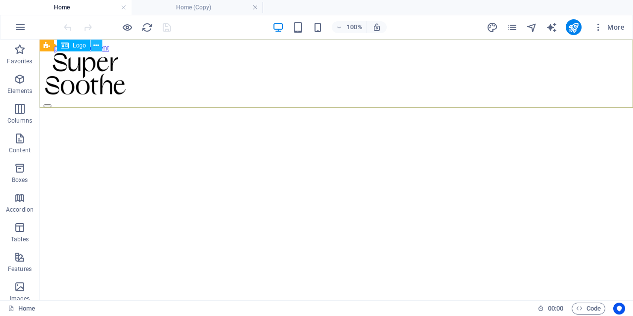
click at [94, 43] on icon at bounding box center [95, 46] width 5 height 10
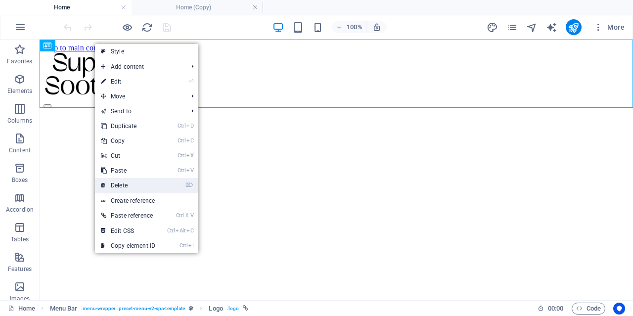
drag, startPoint x: 132, startPoint y: 185, endPoint x: 90, endPoint y: 146, distance: 57.0
click at [132, 185] on link "⌦ Delete" at bounding box center [128, 185] width 66 height 15
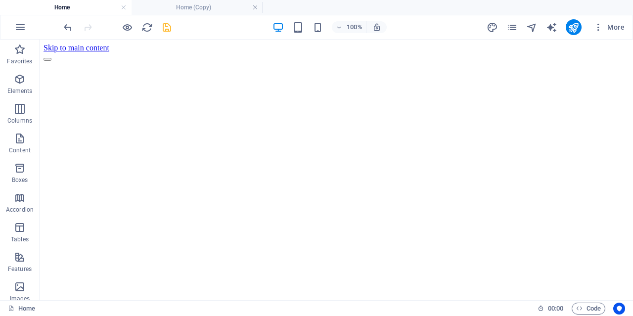
click at [161, 28] on icon "save" at bounding box center [166, 27] width 11 height 11
click at [572, 26] on icon "publish" at bounding box center [573, 27] width 11 height 11
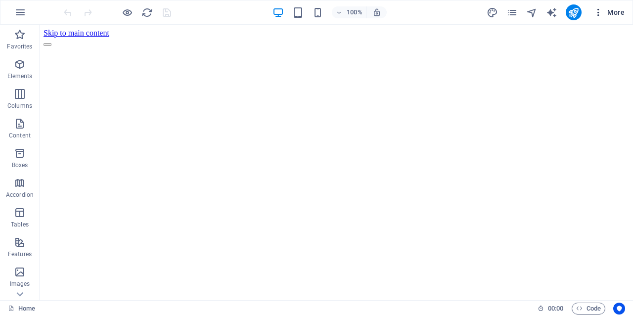
click at [616, 16] on span "More" at bounding box center [609, 12] width 31 height 10
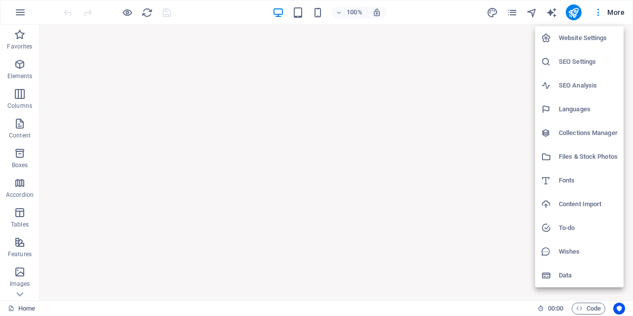
click at [591, 40] on h6 "Website Settings" at bounding box center [588, 38] width 59 height 12
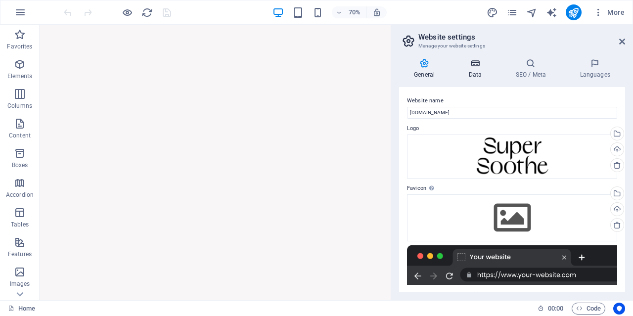
click at [480, 63] on icon at bounding box center [475, 63] width 43 height 10
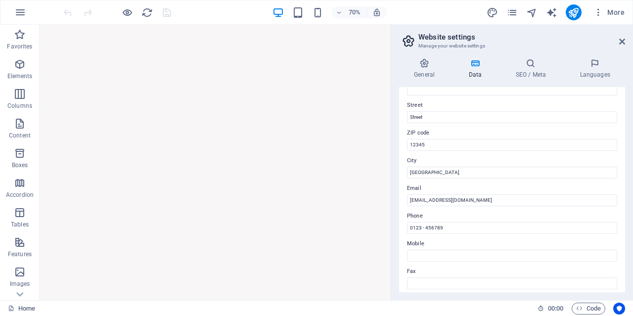
scroll to position [148, 0]
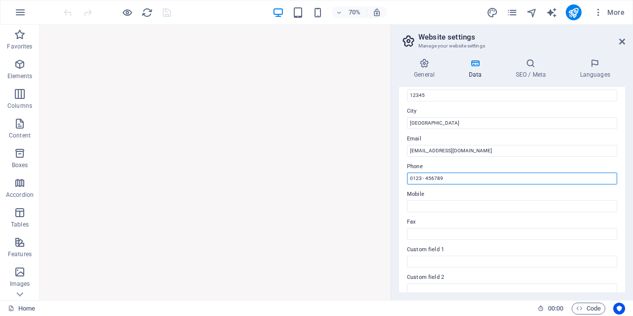
click at [463, 176] on input "0123 - 456789" at bounding box center [512, 179] width 210 height 12
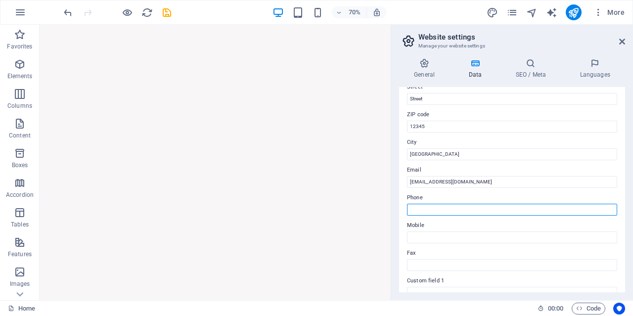
scroll to position [22, 0]
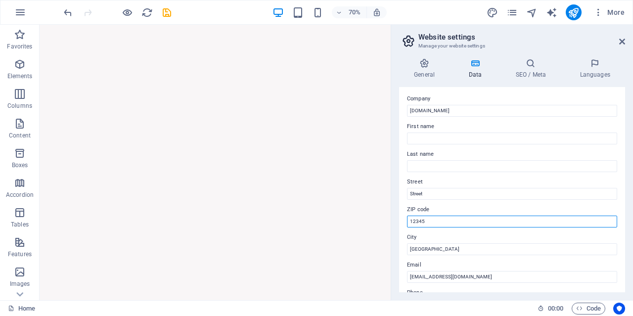
click at [472, 225] on input "12345" at bounding box center [512, 222] width 210 height 12
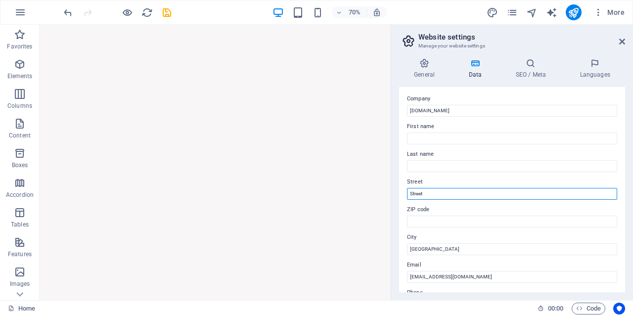
click at [454, 190] on input "Street" at bounding box center [512, 194] width 210 height 12
click at [454, 189] on input "Street" at bounding box center [512, 194] width 210 height 12
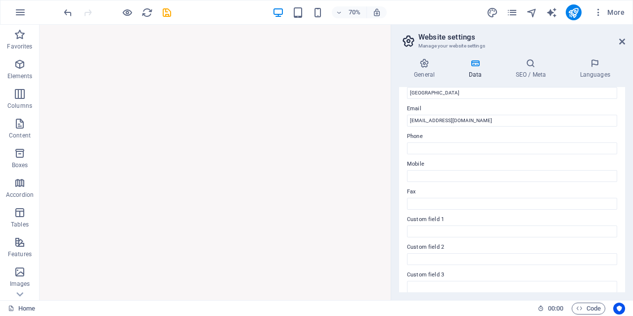
scroll to position [72, 0]
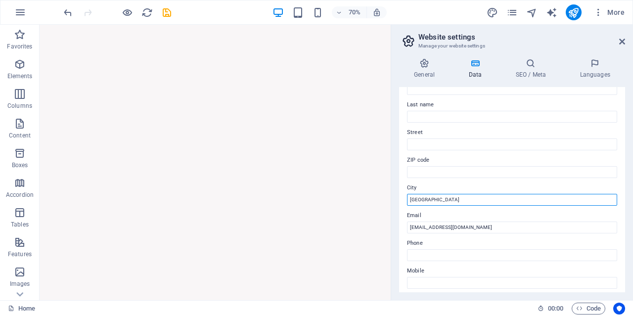
click at [443, 203] on input "Berlin" at bounding box center [512, 200] width 210 height 12
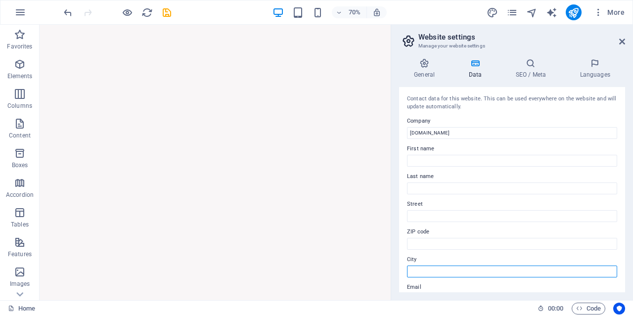
scroll to position [0, 0]
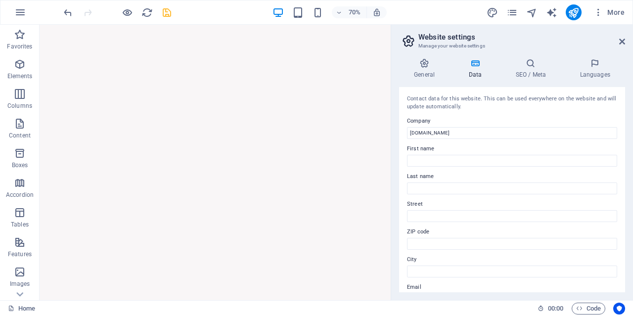
click at [164, 7] on icon "save" at bounding box center [166, 12] width 11 height 11
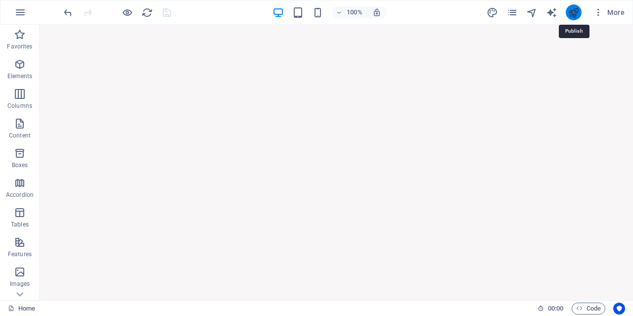
click at [579, 8] on icon "publish" at bounding box center [573, 12] width 11 height 11
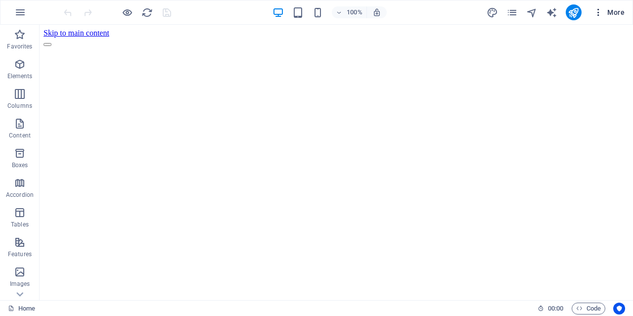
click at [616, 9] on span "More" at bounding box center [609, 12] width 31 height 10
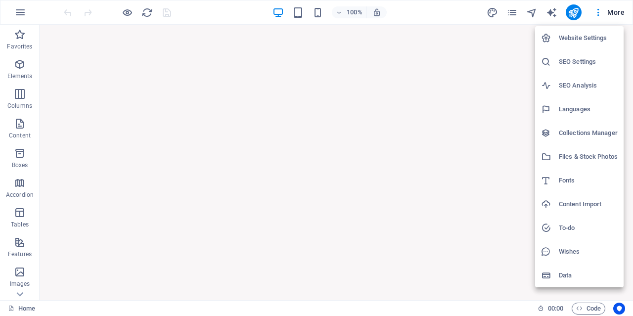
click at [595, 14] on div at bounding box center [316, 158] width 633 height 316
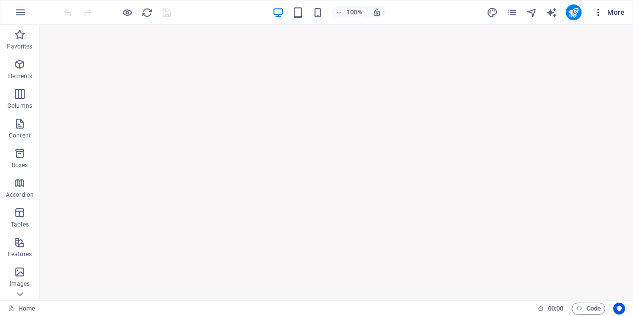
click at [598, 14] on icon "button" at bounding box center [599, 12] width 10 height 10
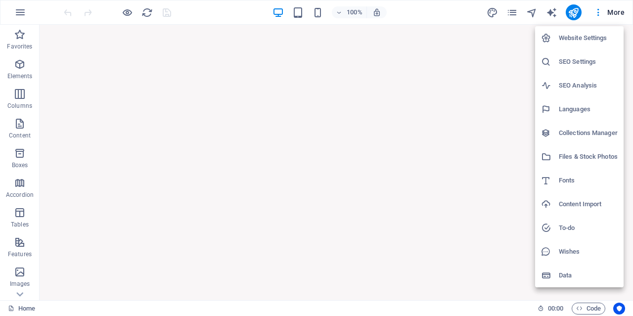
click at [619, 11] on div at bounding box center [316, 158] width 633 height 316
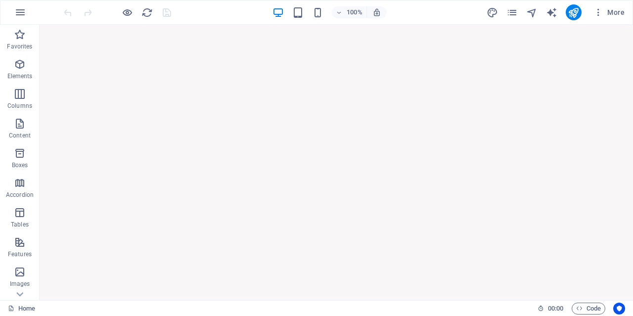
click at [619, 11] on span "More" at bounding box center [609, 12] width 31 height 10
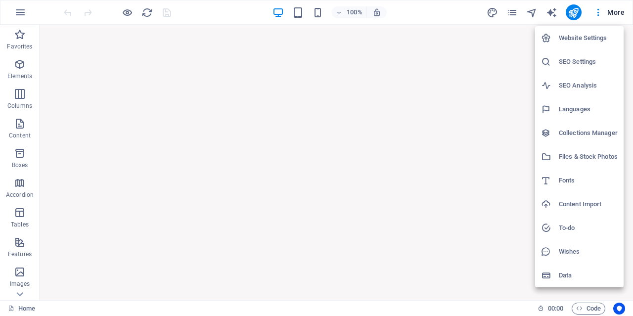
click at [599, 40] on h6 "Website Settings" at bounding box center [588, 38] width 59 height 12
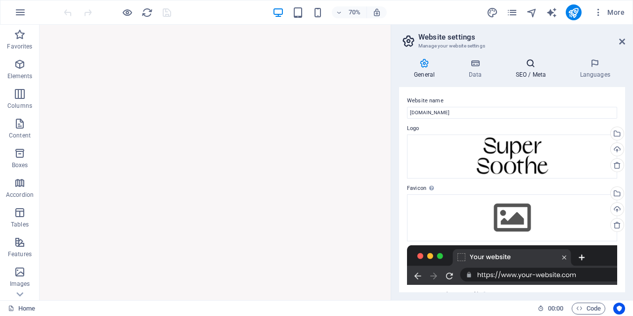
click at [529, 64] on icon at bounding box center [531, 63] width 60 height 10
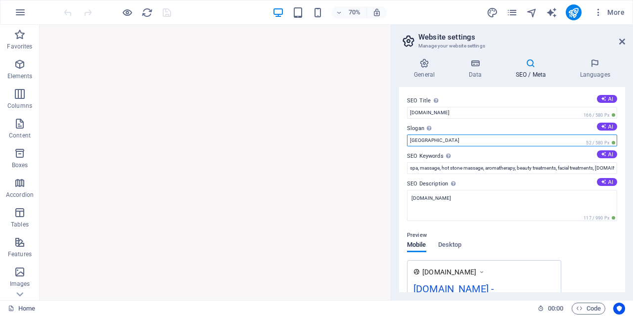
click at [553, 138] on input "Berlin" at bounding box center [512, 141] width 210 height 12
type input "\"
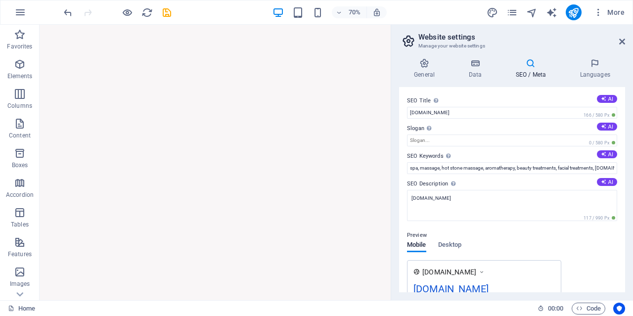
click at [512, 123] on label "Slogan The slogan of your website. AI" at bounding box center [512, 129] width 210 height 12
click at [512, 135] on input "Slogan The slogan of your website. AI" at bounding box center [512, 141] width 210 height 12
click at [515, 163] on input "spa, massage, hot stone massage, aromatherapy, beauty treatments, facial treatm…" at bounding box center [512, 168] width 210 height 12
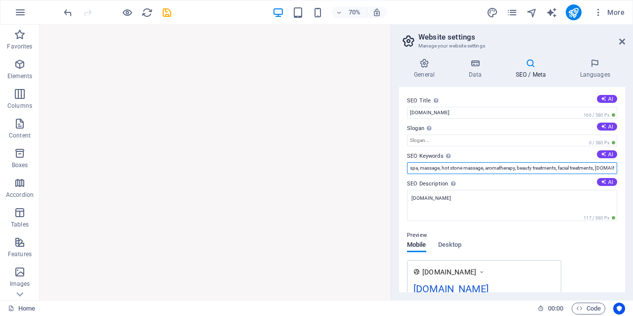
click at [515, 163] on input "spa, massage, hot stone massage, aromatherapy, beauty treatments, facial treatm…" at bounding box center [512, 168] width 210 height 12
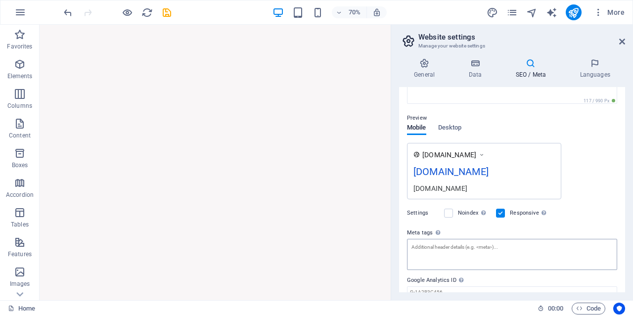
scroll to position [157, 0]
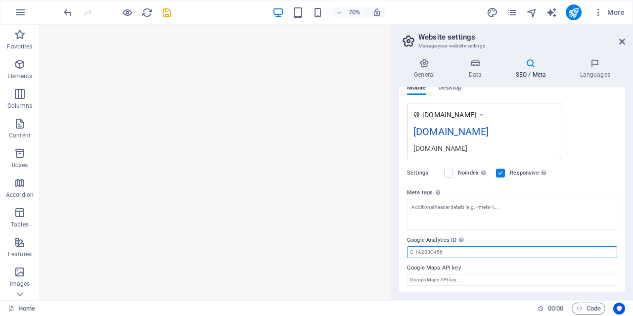
click at [532, 249] on input "Google Analytics ID Please only add the Google Analytics ID. We automatically i…" at bounding box center [512, 252] width 210 height 12
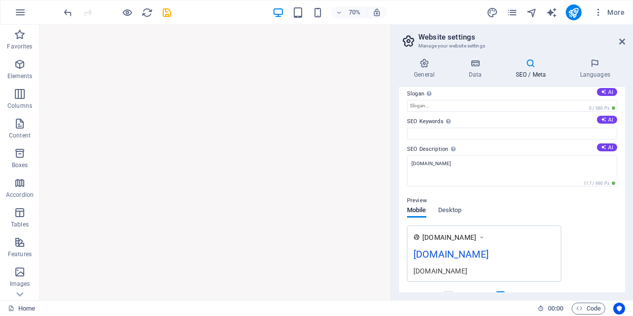
scroll to position [0, 0]
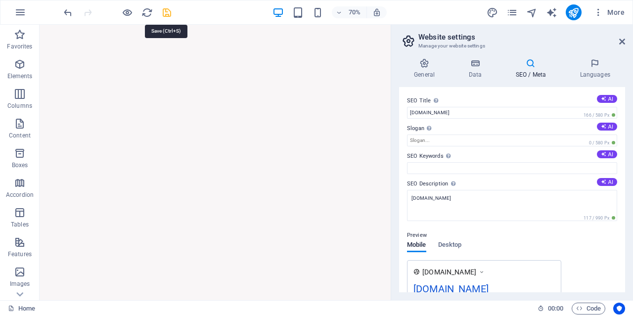
click at [165, 8] on icon "save" at bounding box center [166, 12] width 11 height 11
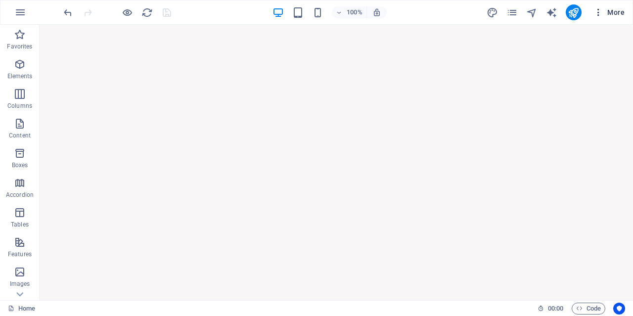
click at [624, 14] on span "More" at bounding box center [609, 12] width 31 height 10
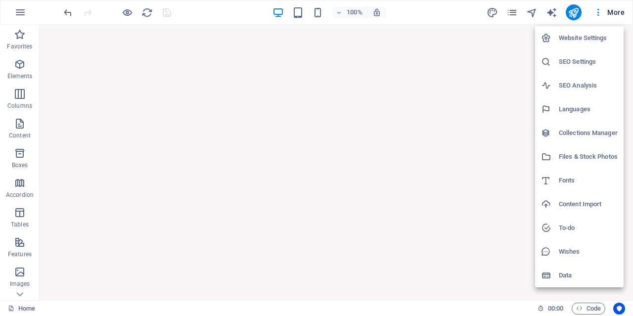
click at [584, 276] on h6 "Data" at bounding box center [588, 276] width 59 height 12
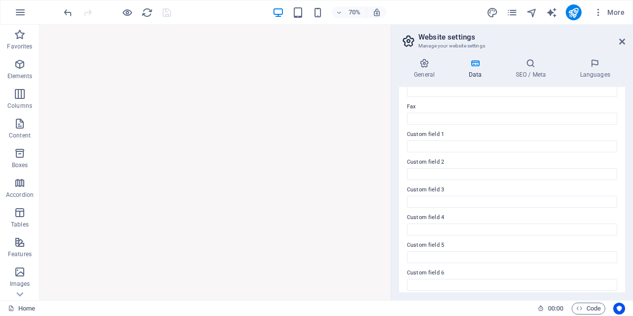
scroll to position [270, 0]
click at [611, 12] on span "More" at bounding box center [609, 12] width 31 height 10
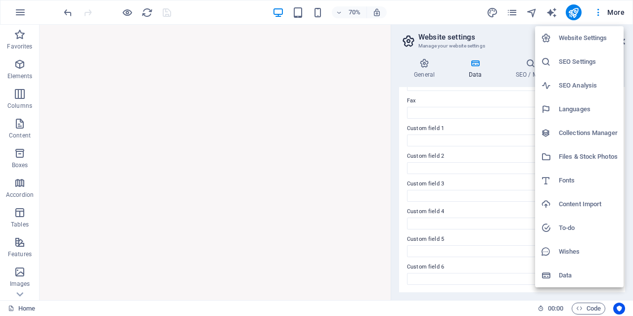
click at [591, 43] on h6 "Website Settings" at bounding box center [588, 38] width 59 height 12
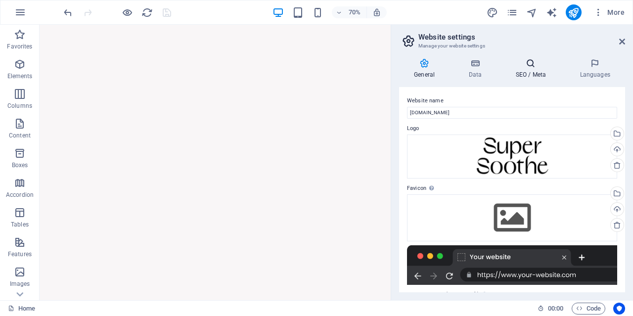
click at [535, 72] on h4 "SEO / Meta" at bounding box center [533, 68] width 64 height 21
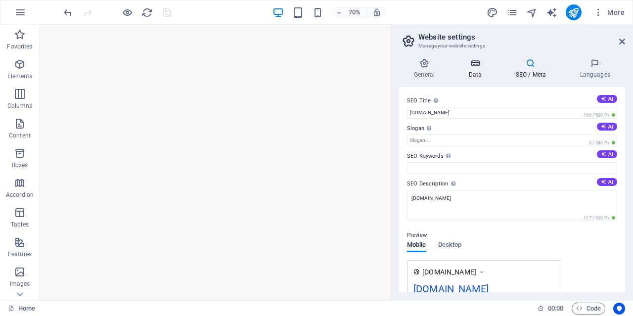
click at [476, 73] on h4 "Data" at bounding box center [477, 68] width 47 height 21
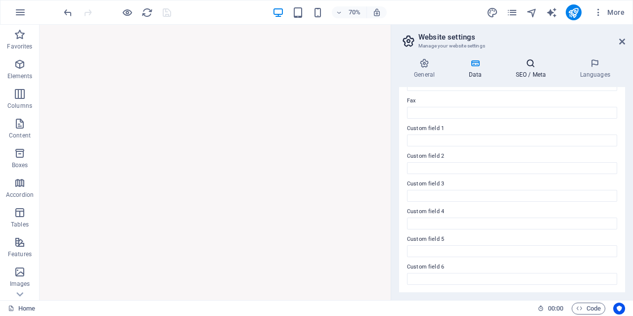
click at [533, 63] on icon at bounding box center [531, 63] width 60 height 10
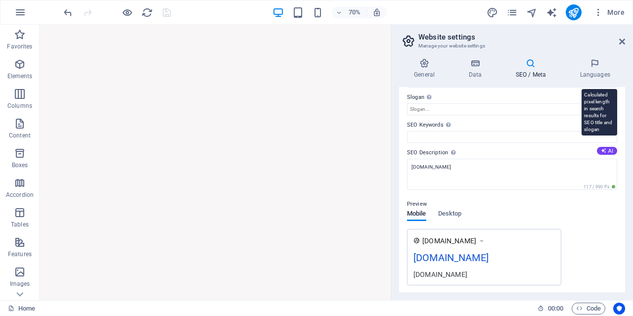
scroll to position [0, 0]
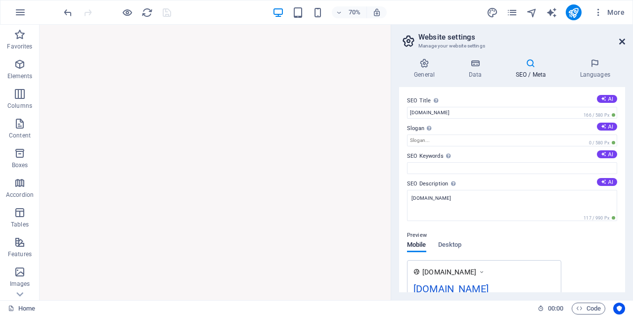
click at [619, 43] on icon at bounding box center [622, 42] width 6 height 8
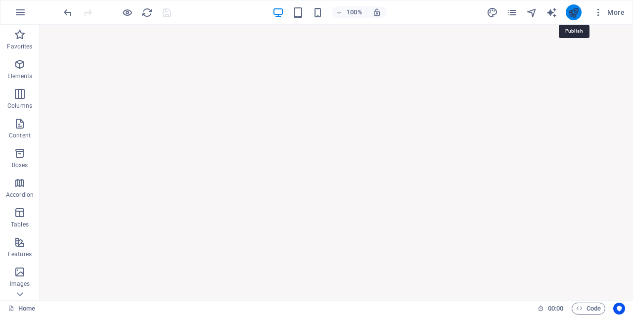
click at [575, 13] on icon "publish" at bounding box center [573, 12] width 11 height 11
